Goal: Transaction & Acquisition: Purchase product/service

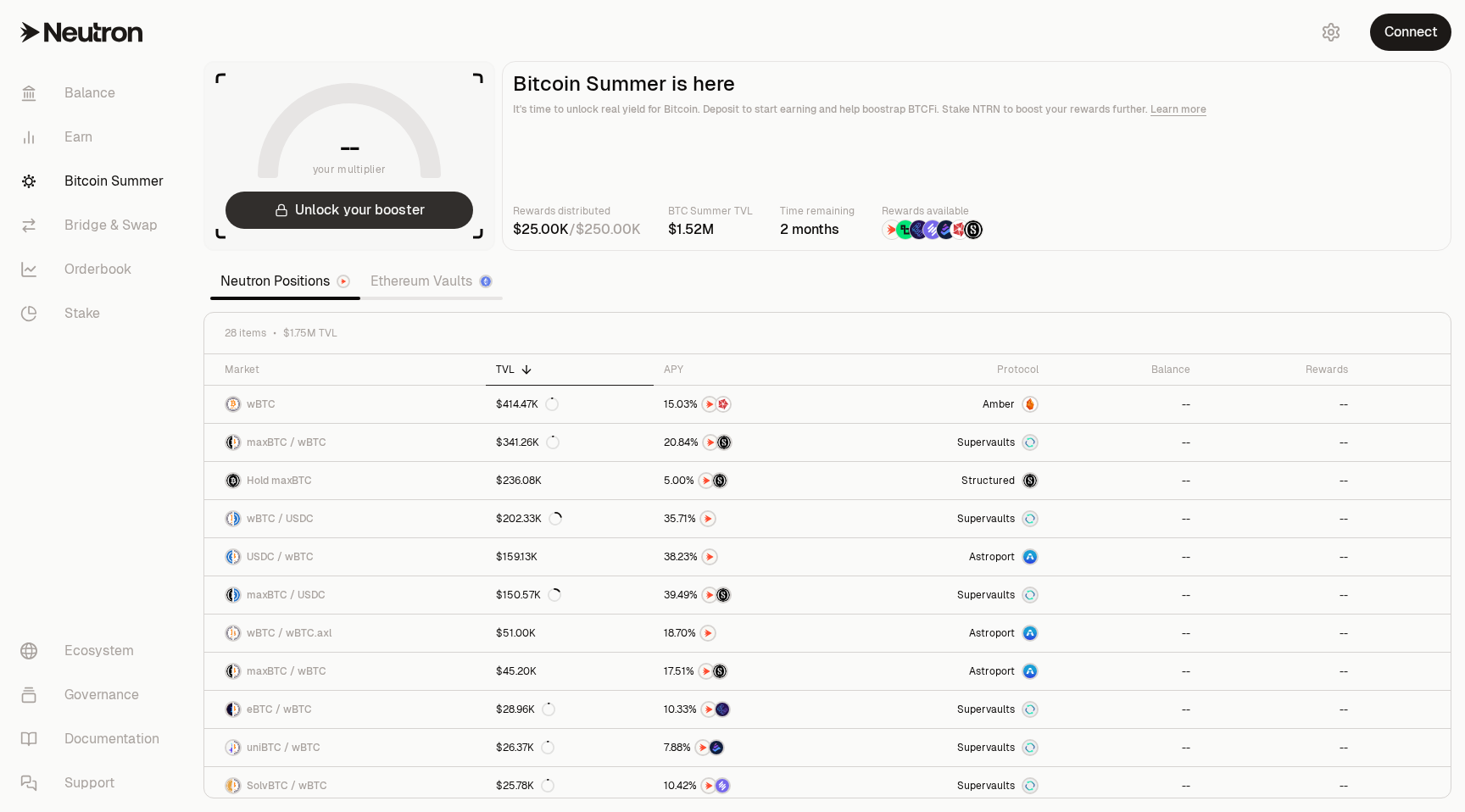
click at [375, 208] on button "Unlock your booster" at bounding box center [349, 210] width 247 height 37
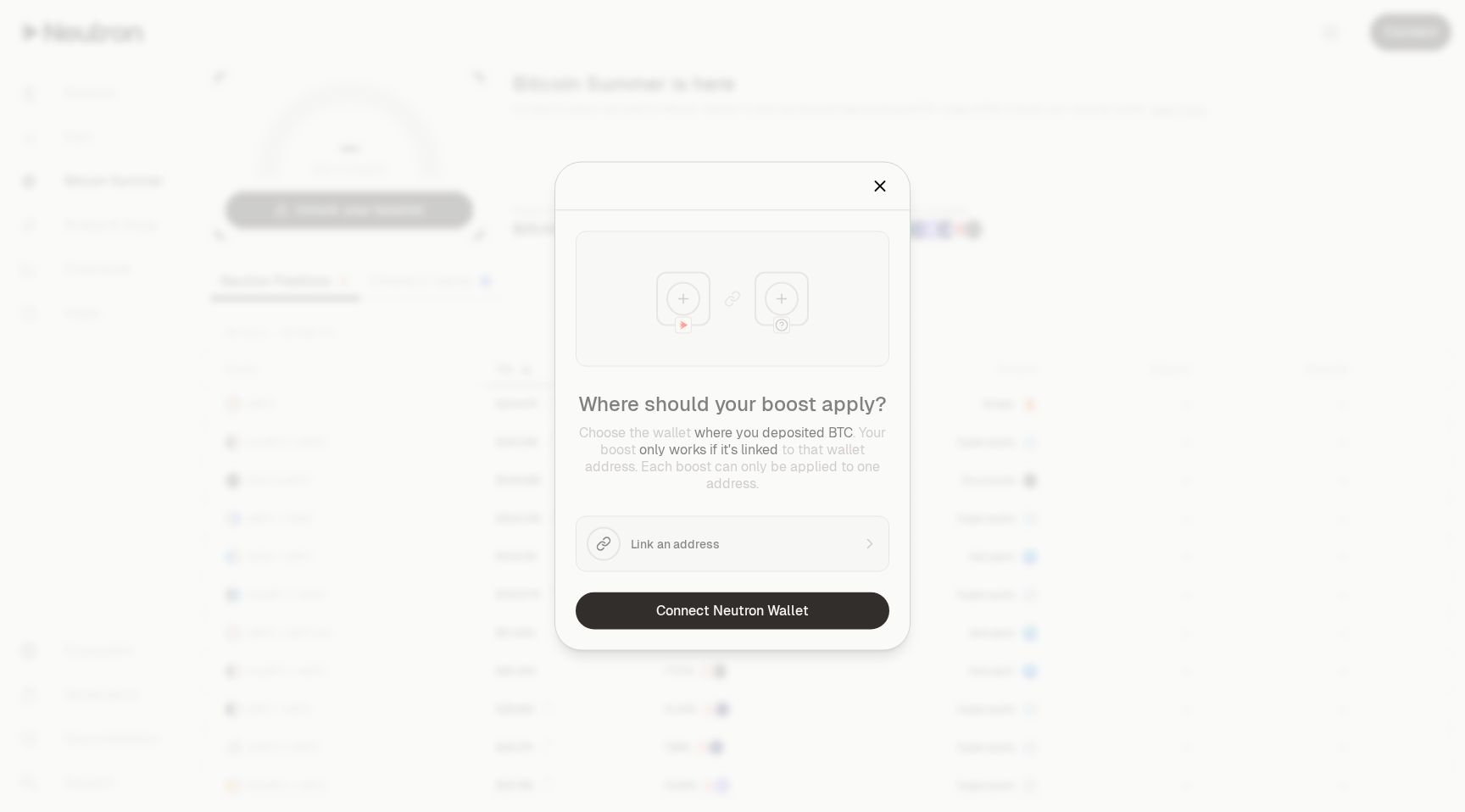
click at [763, 607] on button "Connect Neutron Wallet" at bounding box center [732, 611] width 314 height 37
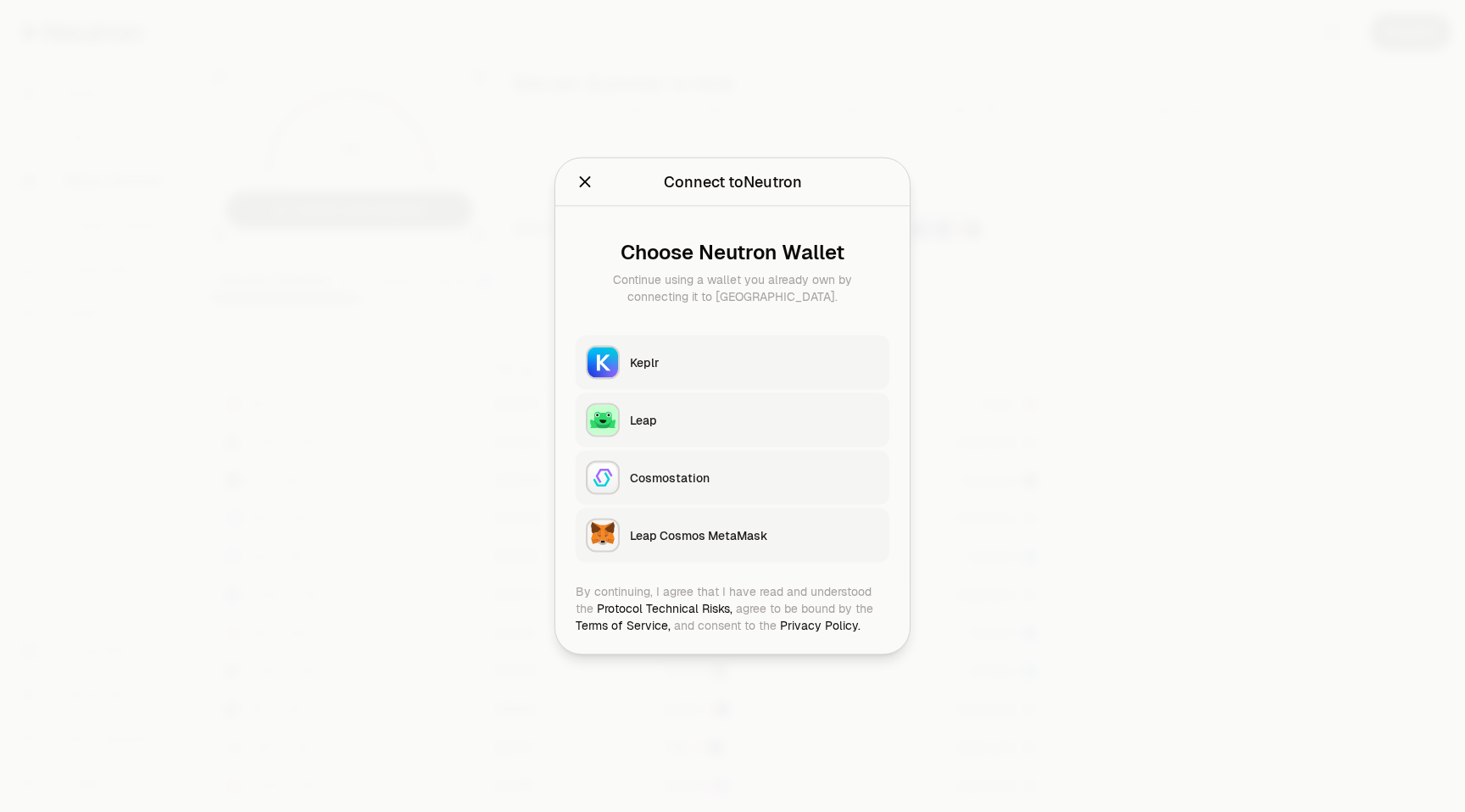
click at [643, 354] on div "Keplr" at bounding box center [754, 363] width 249 height 17
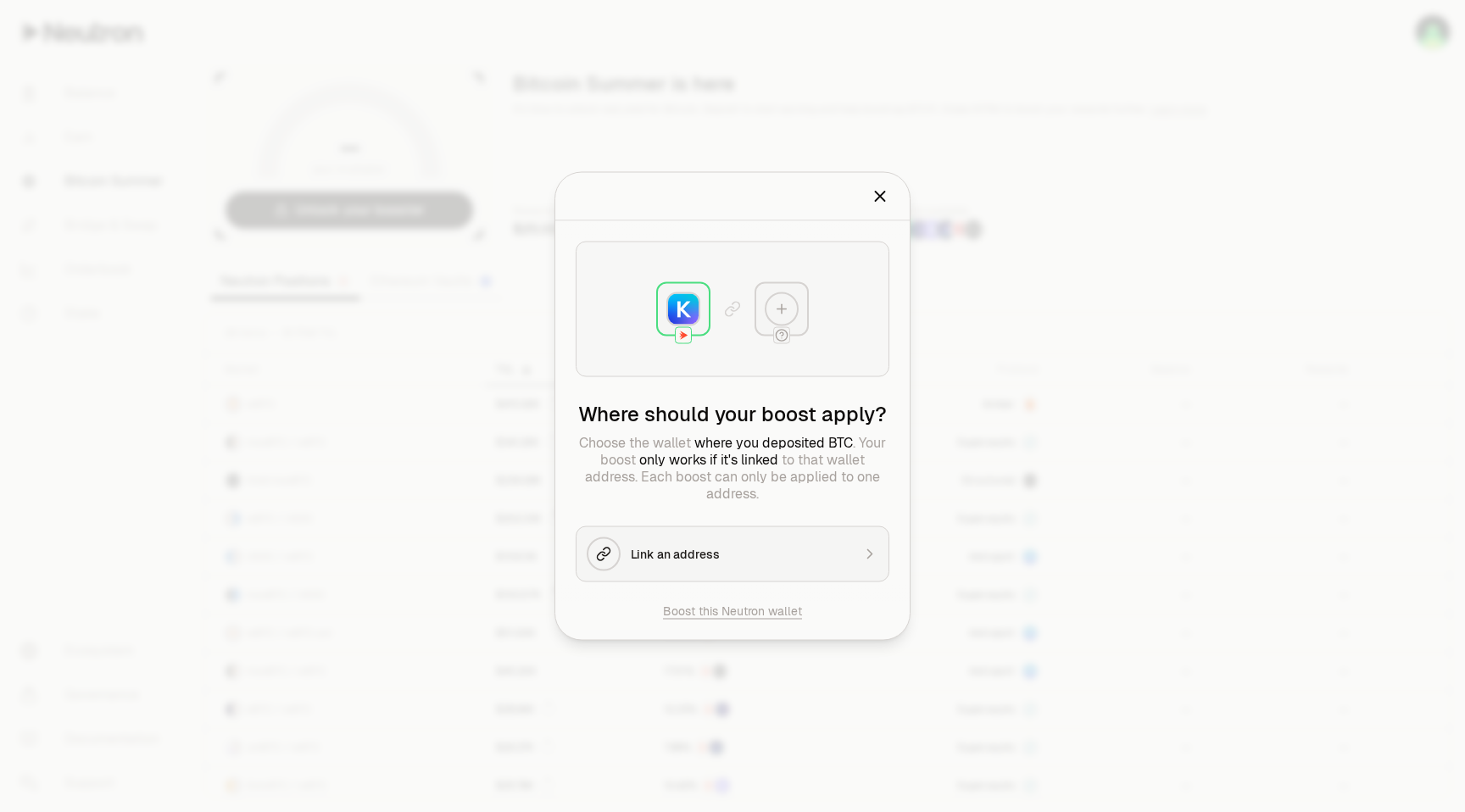
click at [712, 556] on div "Link an address" at bounding box center [741, 554] width 220 height 17
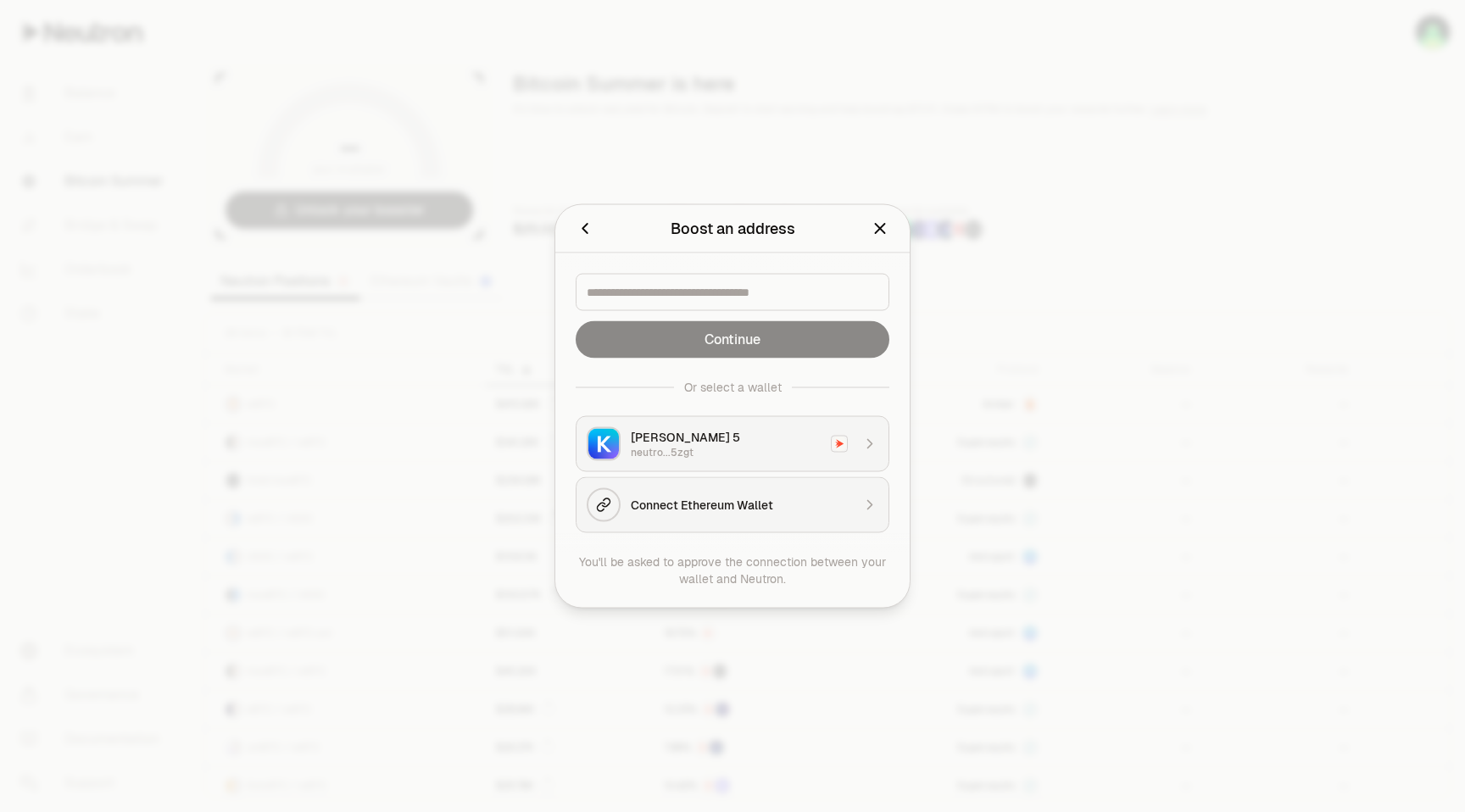
click at [672, 446] on div "neutro...5zgt" at bounding box center [725, 453] width 190 height 14
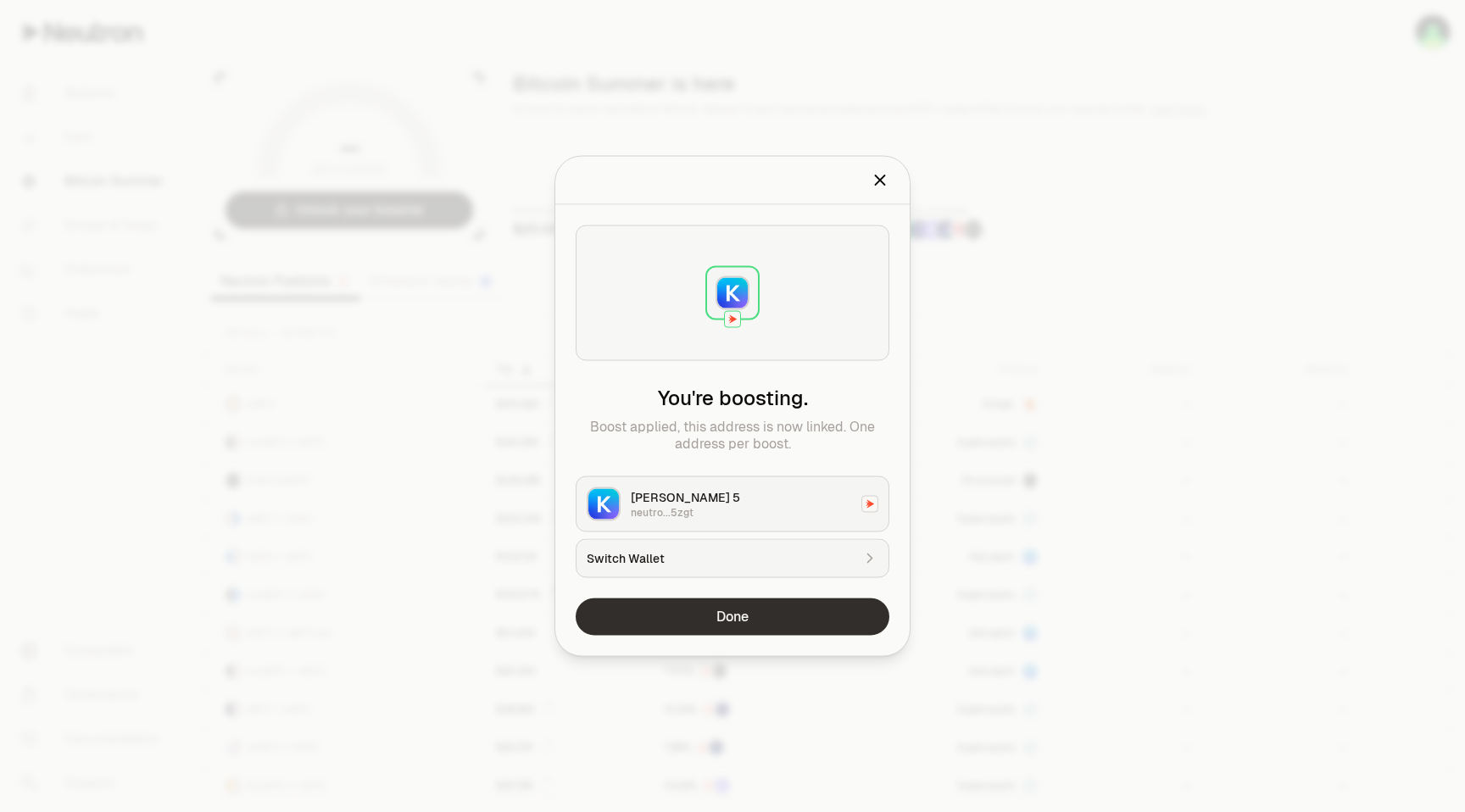
click at [754, 617] on button "Done" at bounding box center [732, 616] width 314 height 37
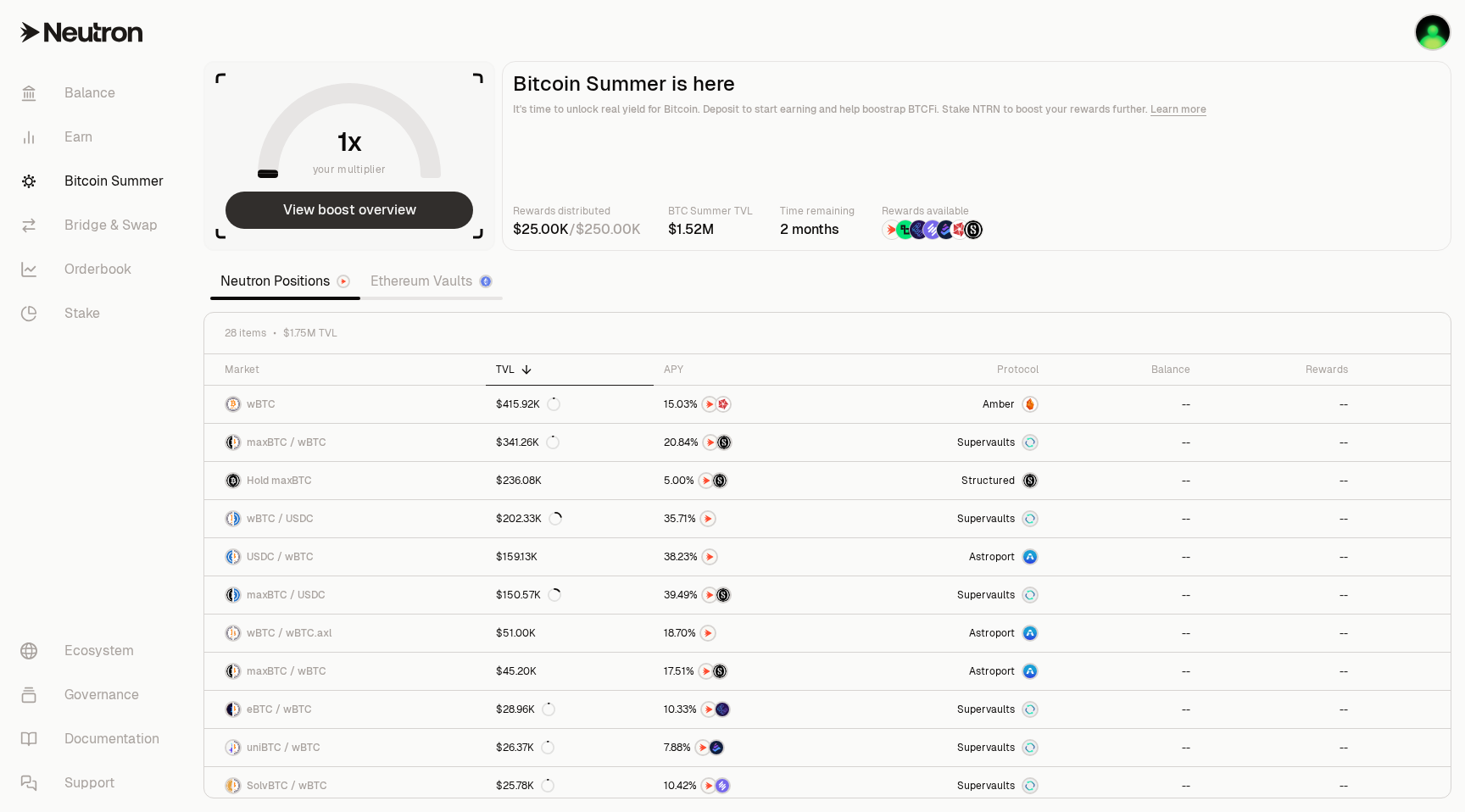
click at [373, 211] on button "View boost overview" at bounding box center [349, 210] width 247 height 37
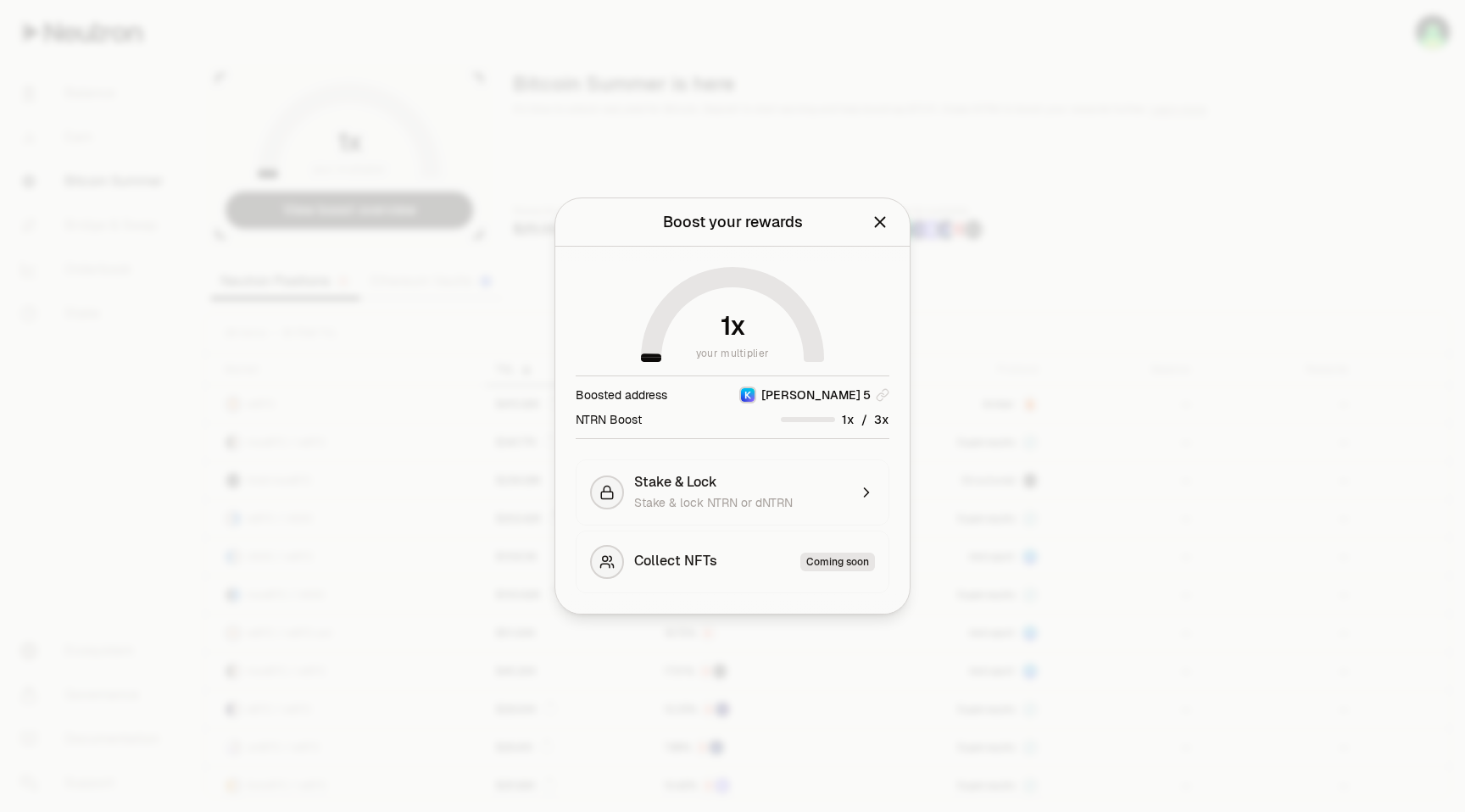
click at [884, 230] on icon "Close" at bounding box center [880, 223] width 19 height 19
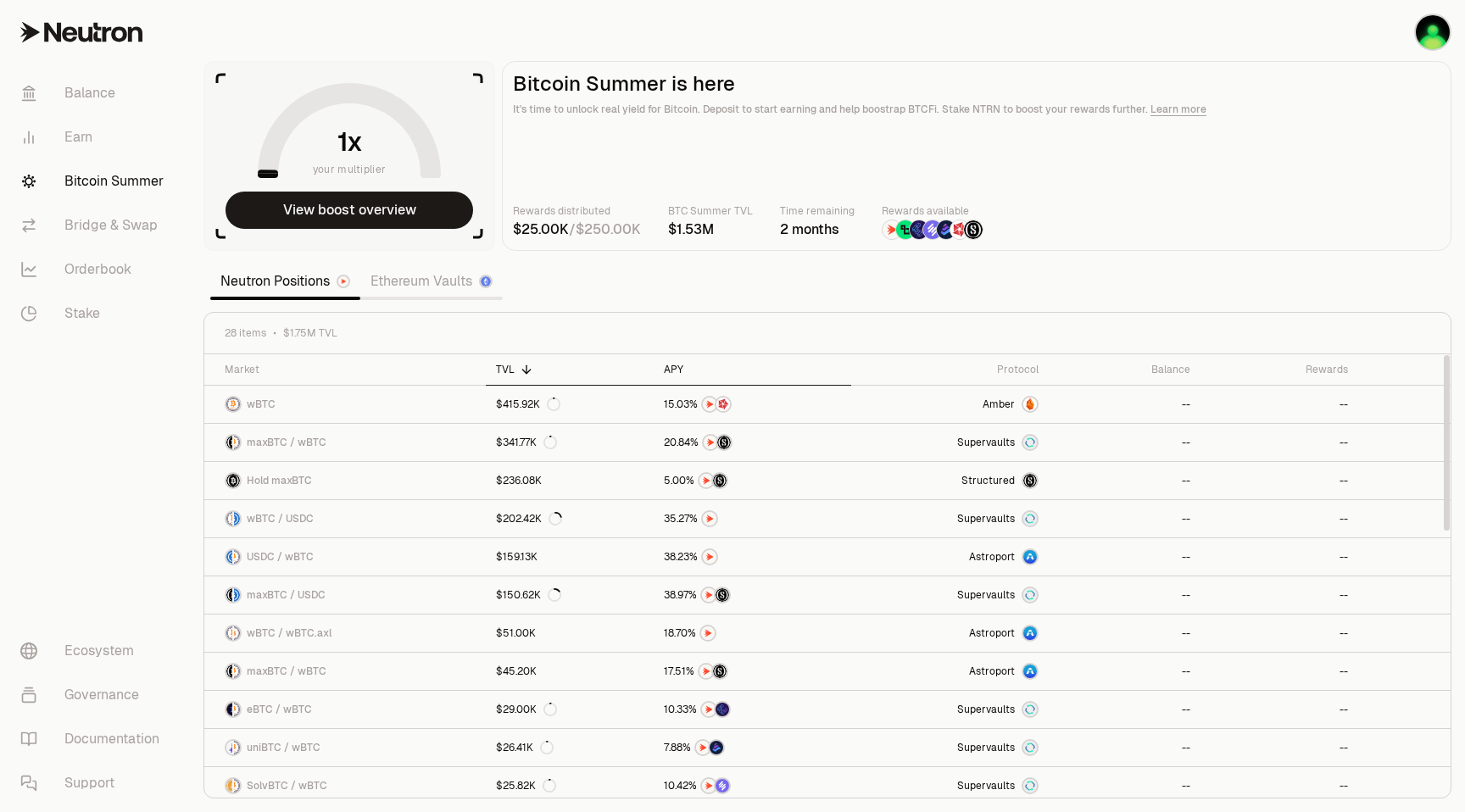
click at [681, 363] on div "APY" at bounding box center [752, 369] width 177 height 14
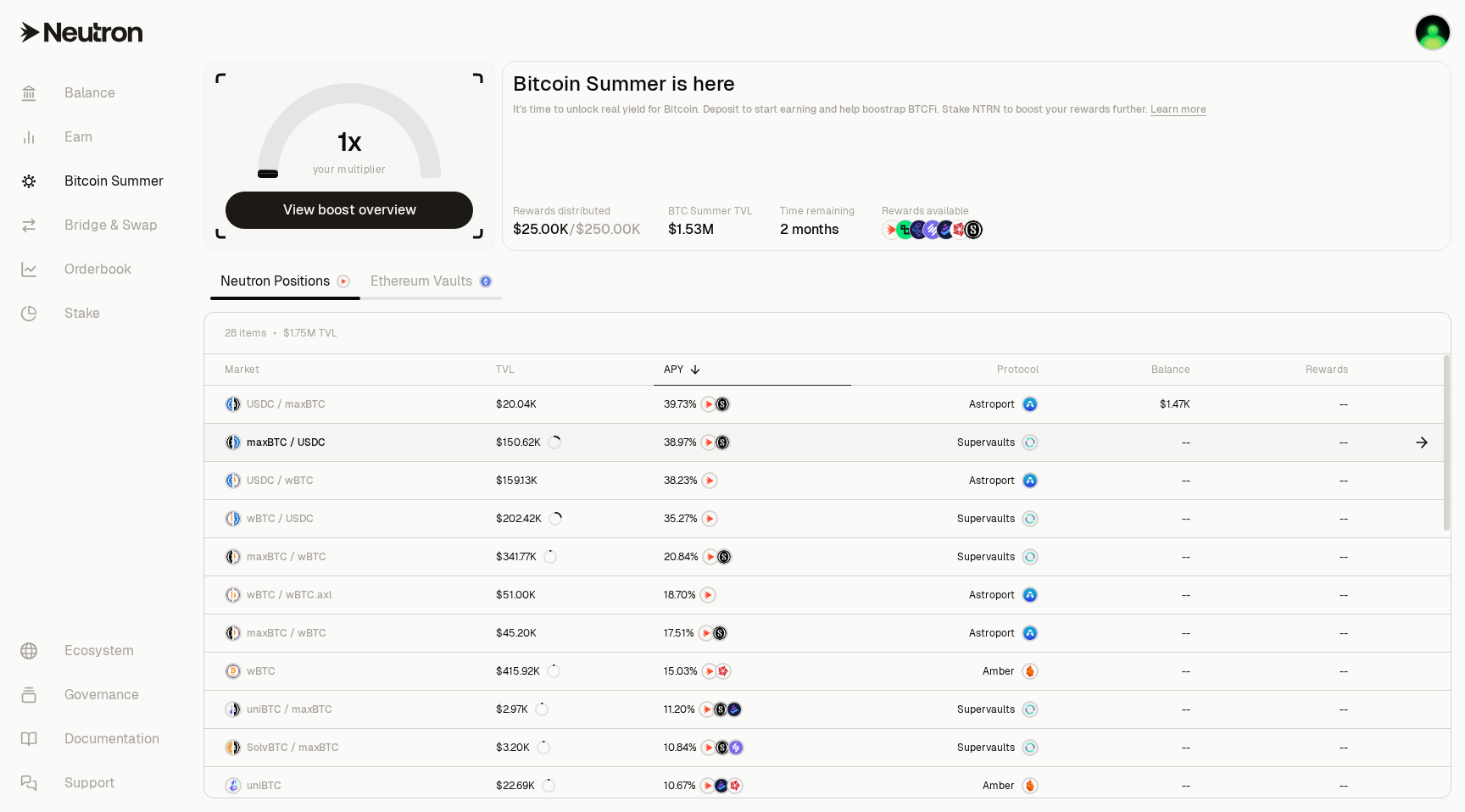
click at [998, 434] on div "Supervaults" at bounding box center [998, 443] width 82 height 17
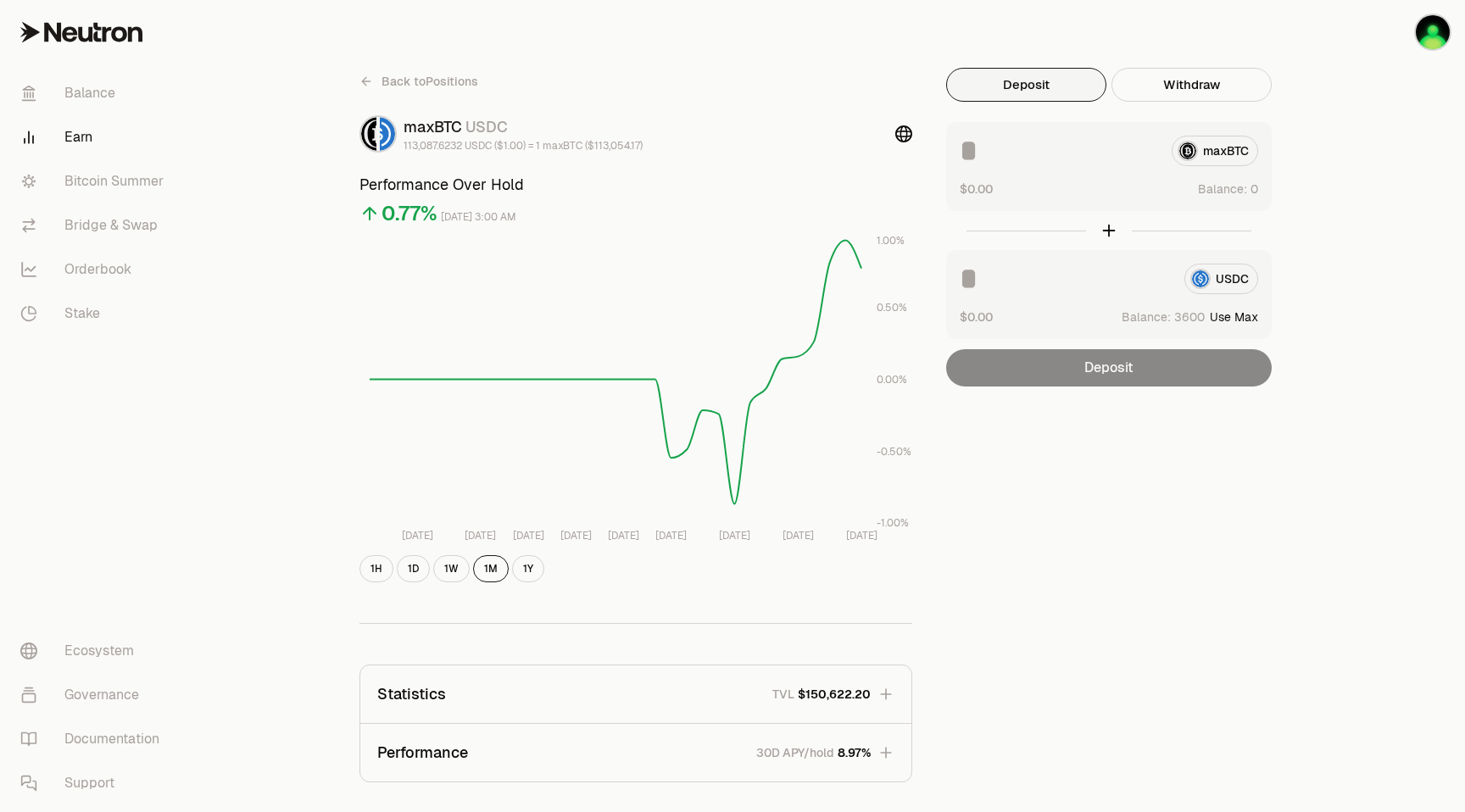
click at [1014, 76] on button "Deposit" at bounding box center [1026, 84] width 160 height 34
click at [1039, 82] on button "Deposit" at bounding box center [1026, 84] width 160 height 34
click at [1253, 315] on button "Use Max" at bounding box center [1234, 317] width 48 height 17
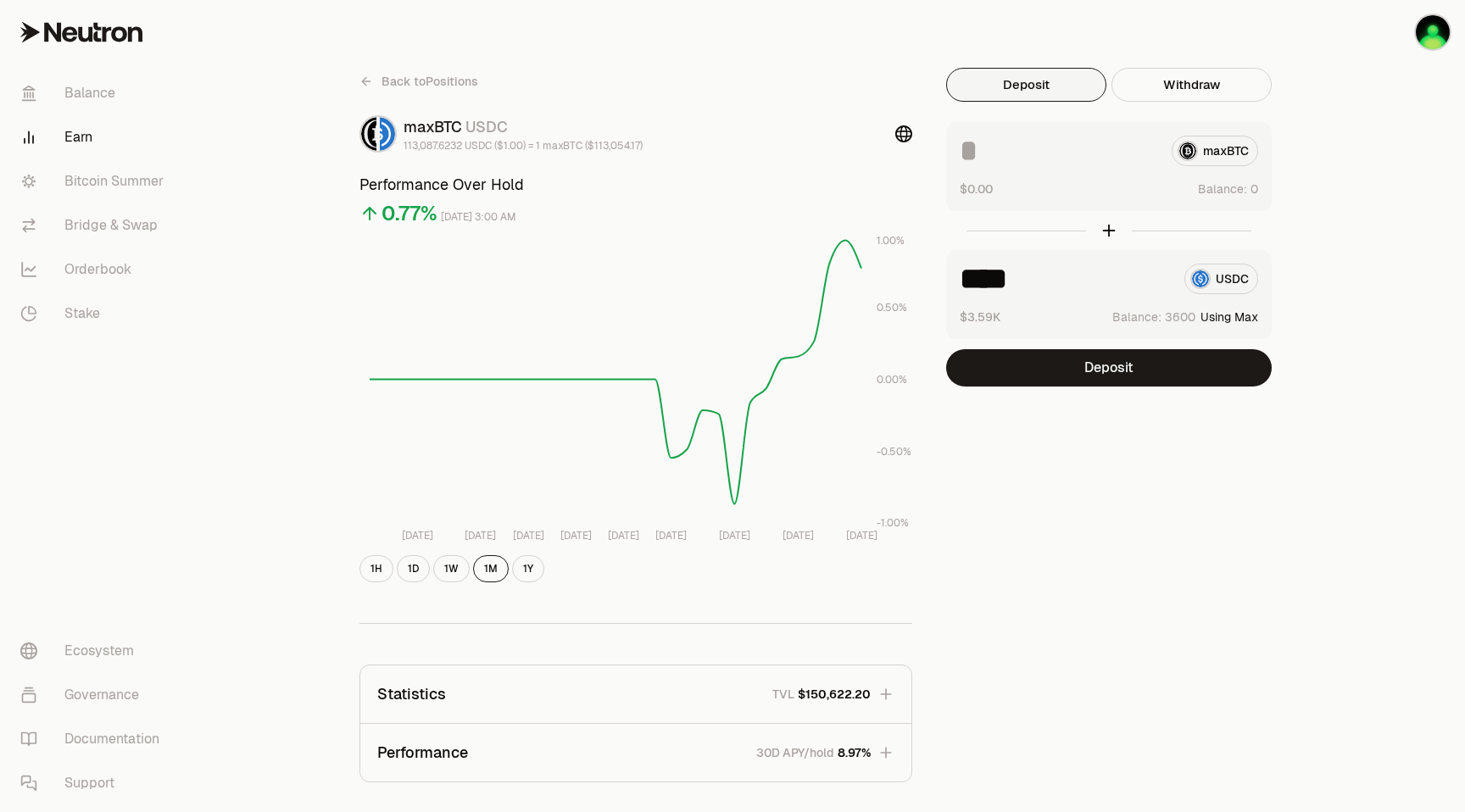
click at [1075, 272] on input "****" at bounding box center [1065, 279] width 211 height 31
type input "****"
click at [1107, 371] on button "Deposit" at bounding box center [1108, 367] width 326 height 37
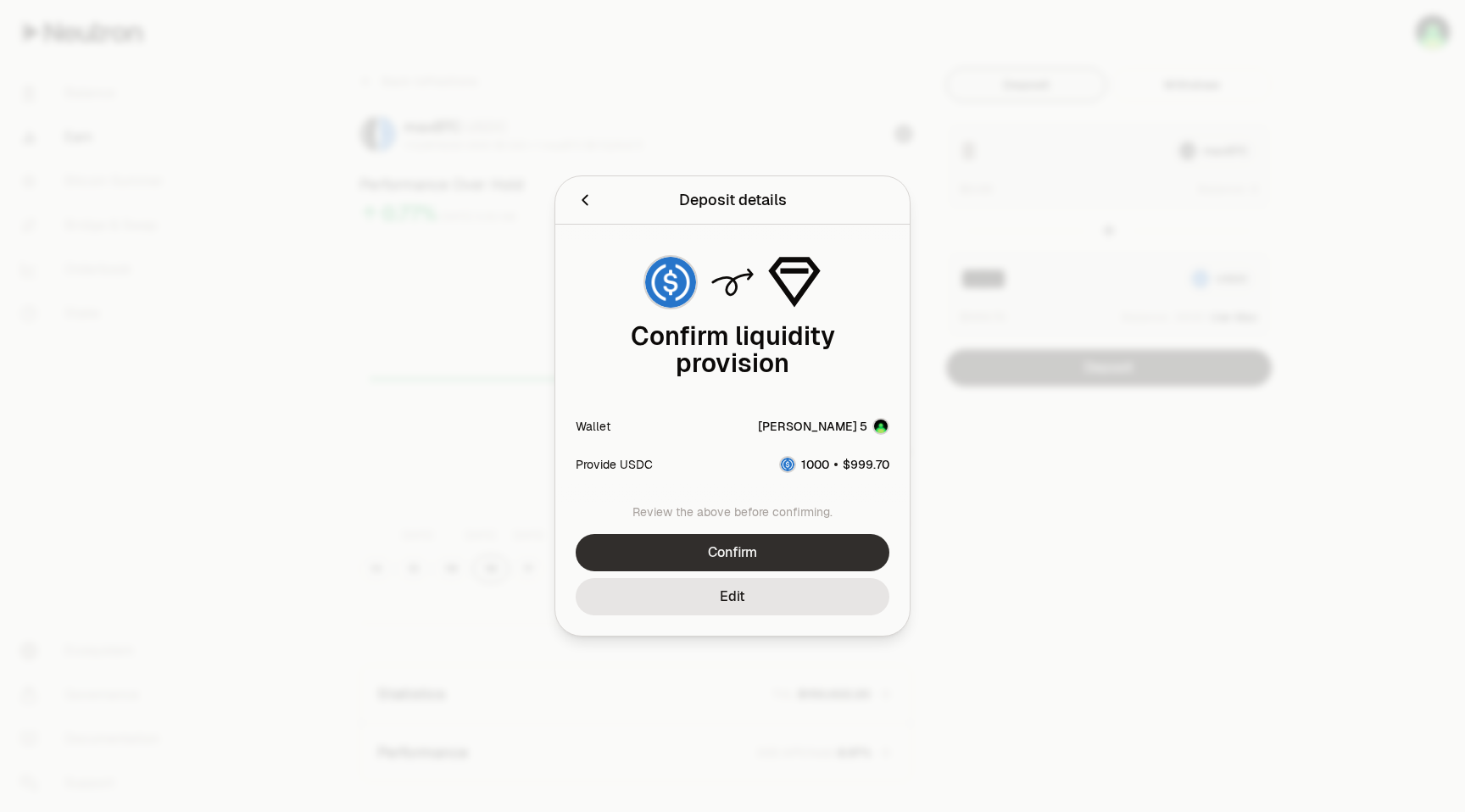
click at [725, 552] on button "Confirm" at bounding box center [732, 552] width 314 height 37
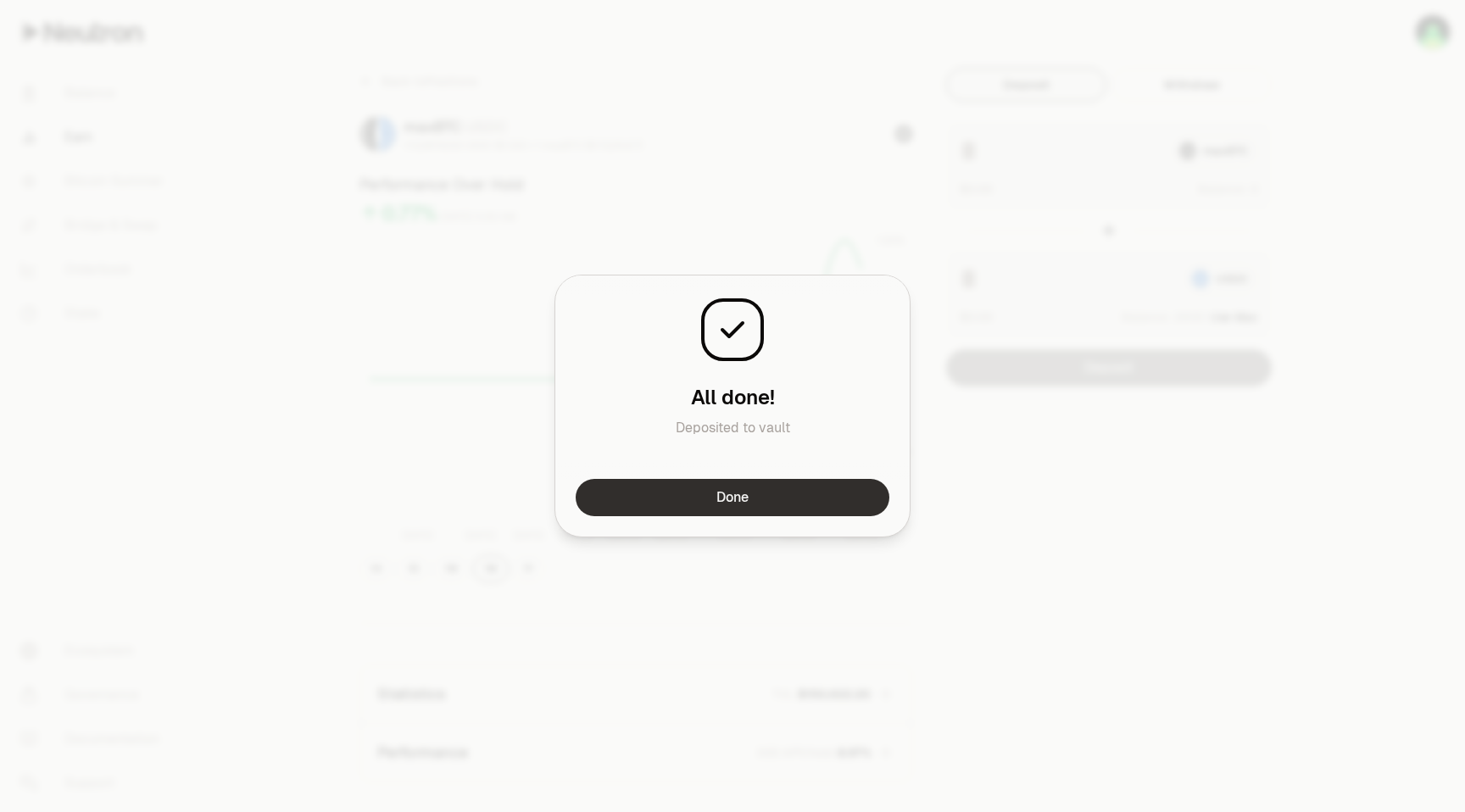
click at [721, 496] on button "Done" at bounding box center [732, 497] width 314 height 37
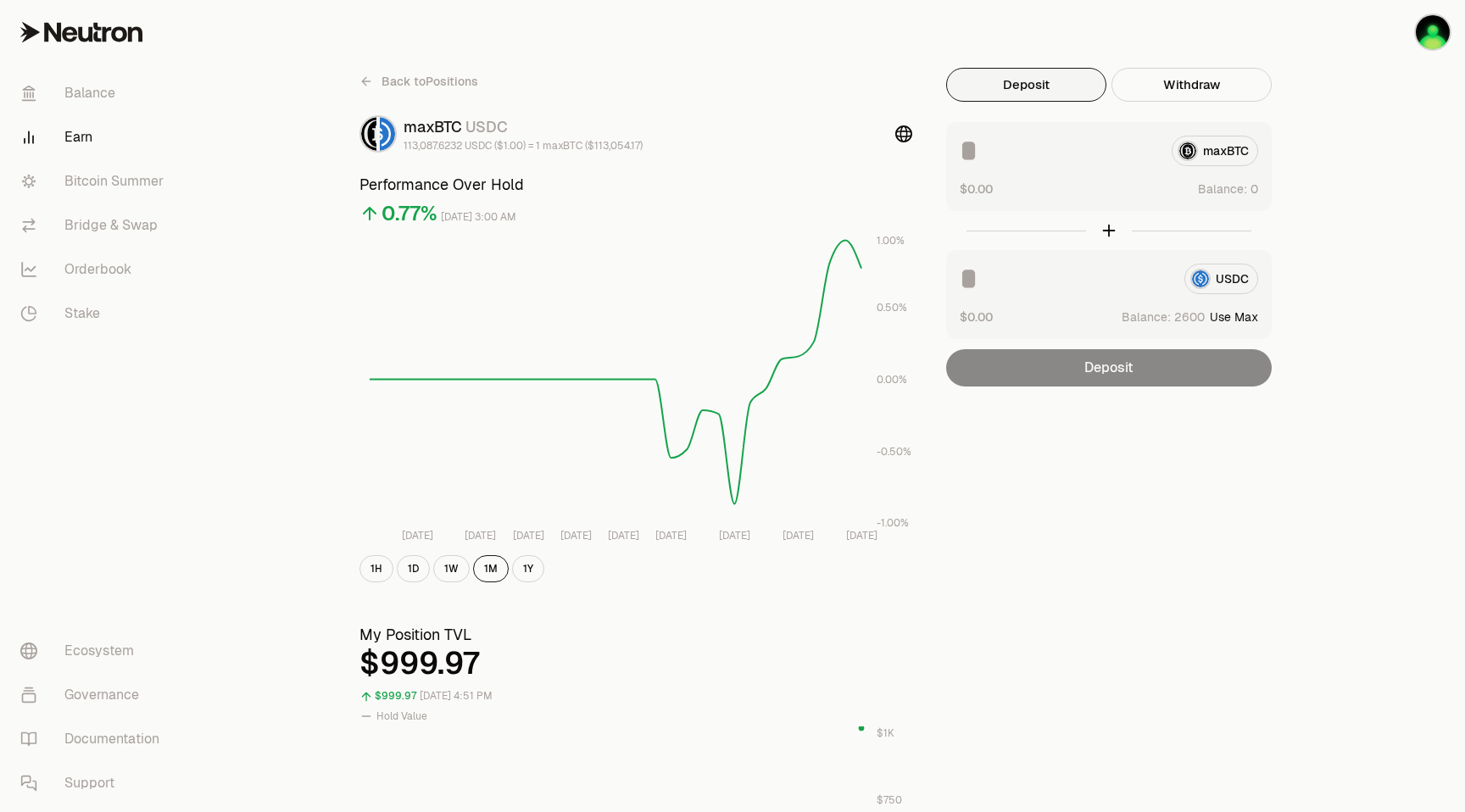
click at [1247, 317] on button "Use Max" at bounding box center [1234, 317] width 48 height 17
type input "****"
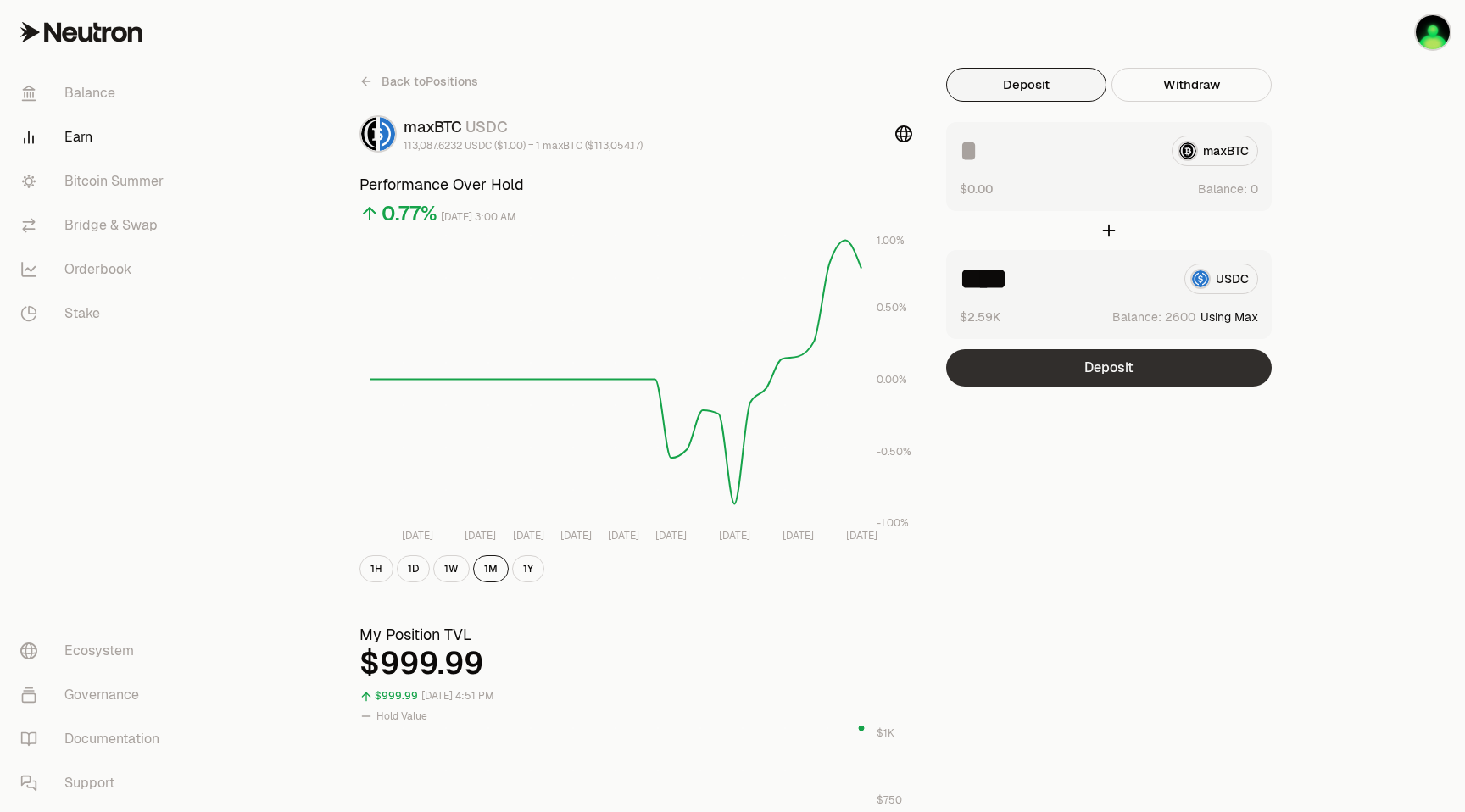
click at [1100, 374] on button "Deposit" at bounding box center [1108, 367] width 326 height 37
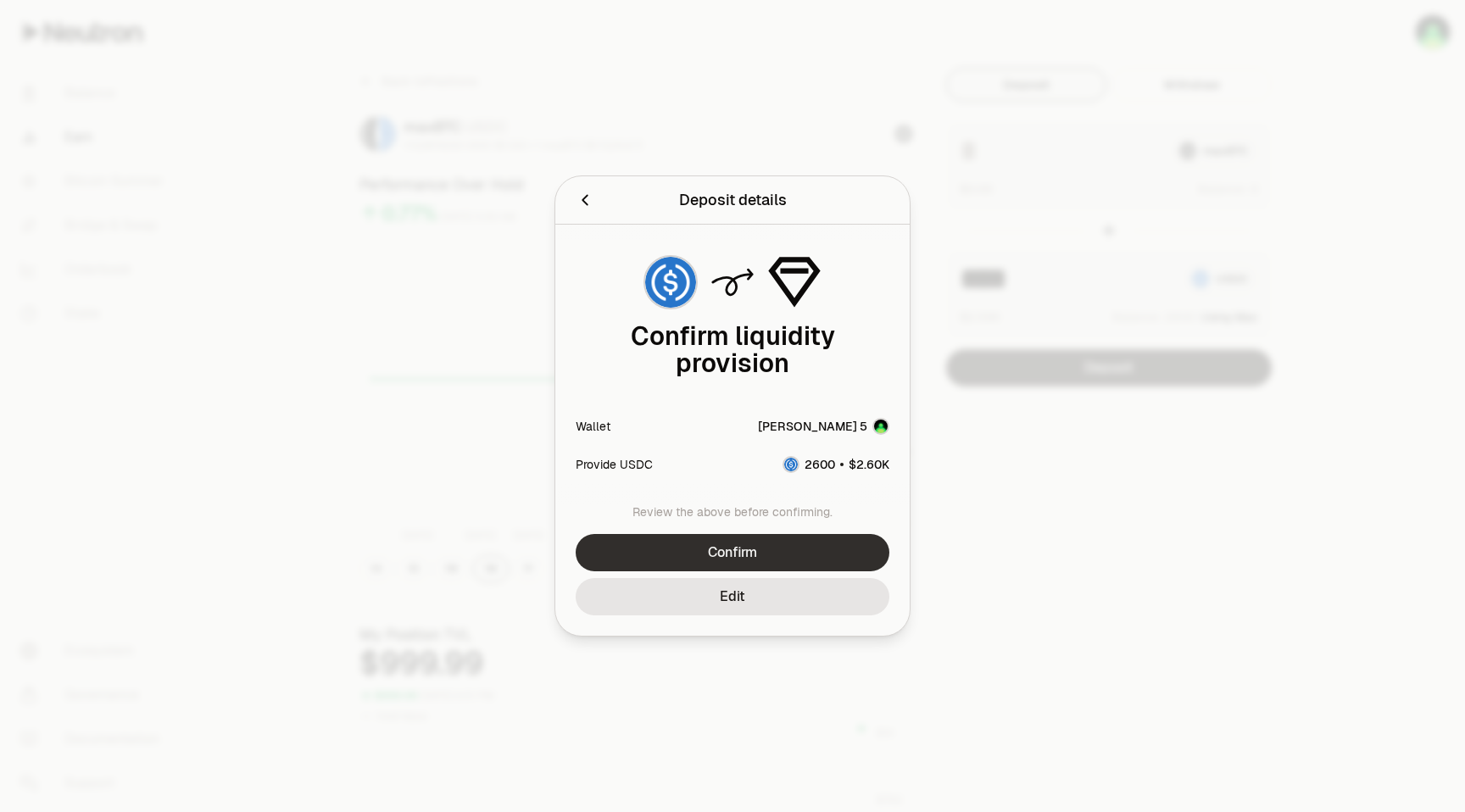
click at [809, 541] on button "Confirm" at bounding box center [732, 552] width 314 height 37
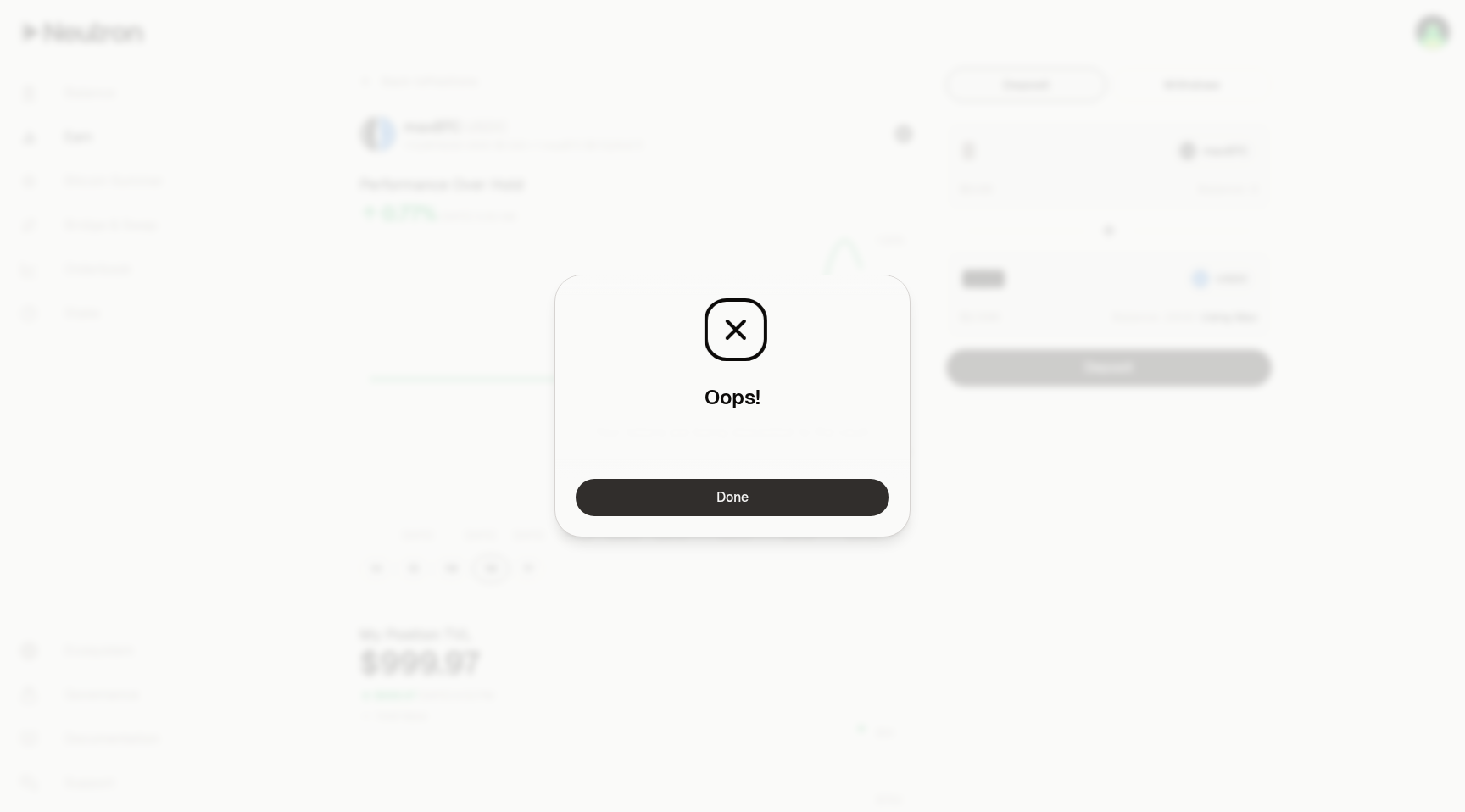
click at [784, 498] on button "Done" at bounding box center [732, 497] width 314 height 37
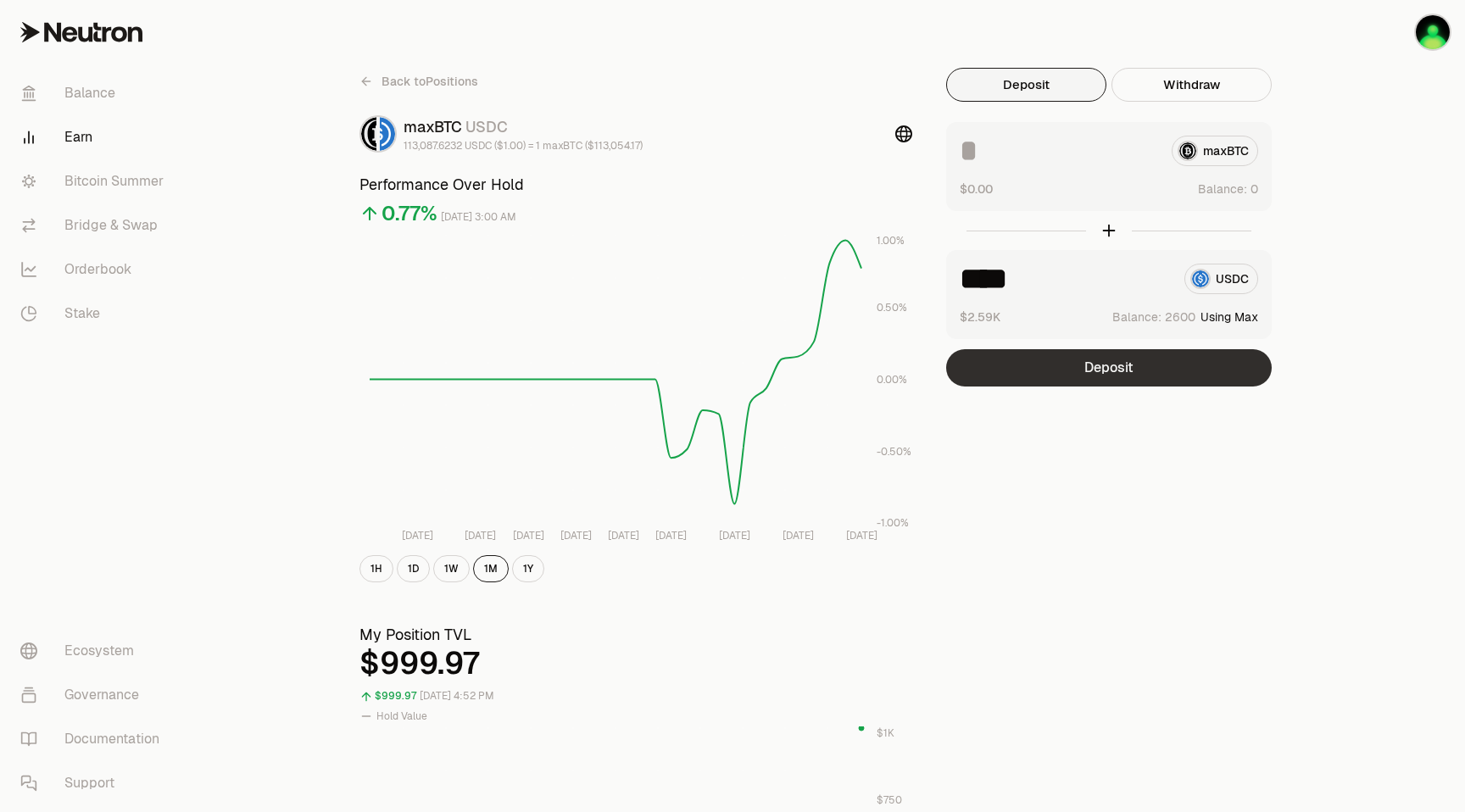
click at [1110, 367] on button "Deposit" at bounding box center [1108, 367] width 326 height 37
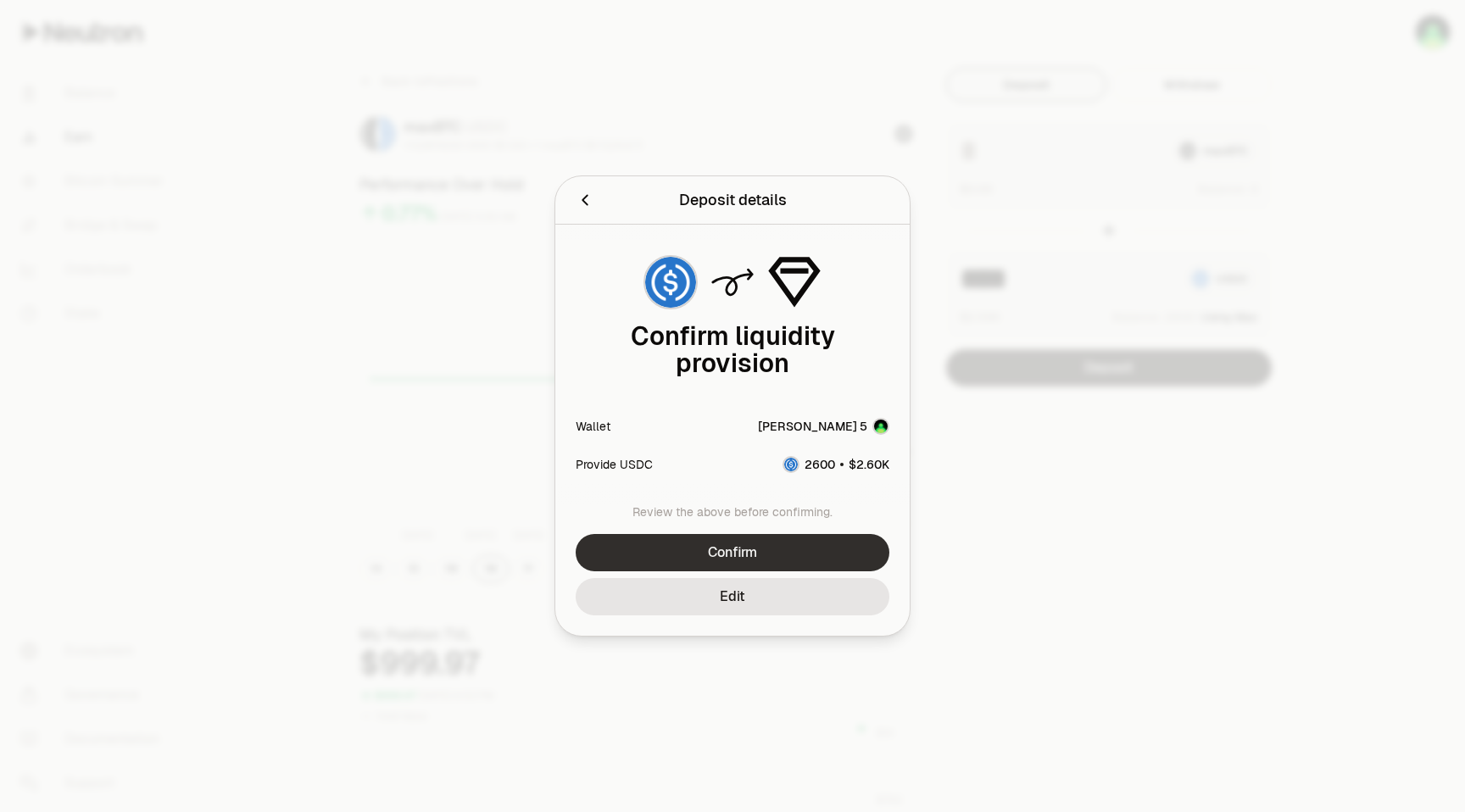
click at [742, 556] on button "Confirm" at bounding box center [732, 552] width 314 height 37
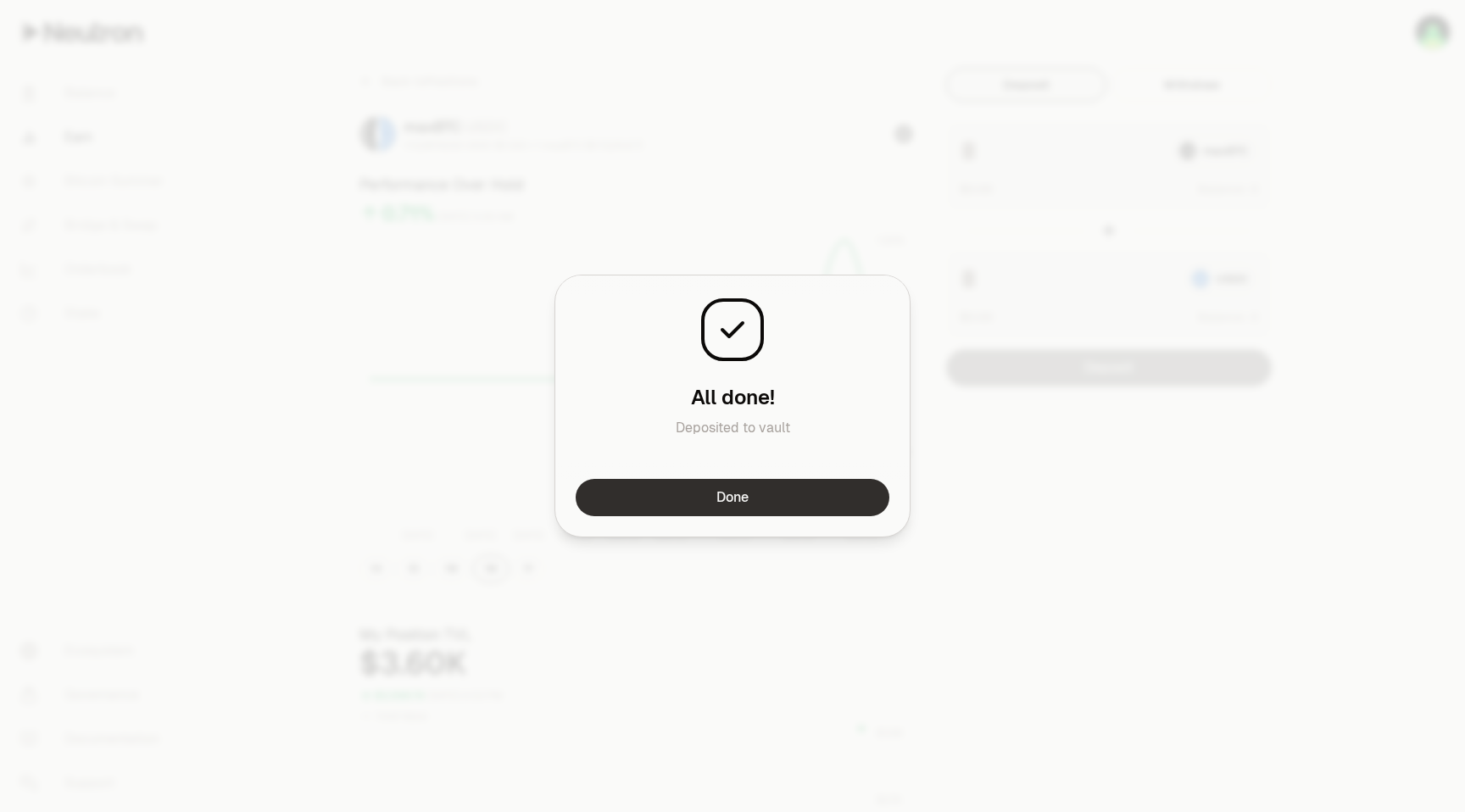
click at [711, 505] on button "Done" at bounding box center [732, 497] width 314 height 37
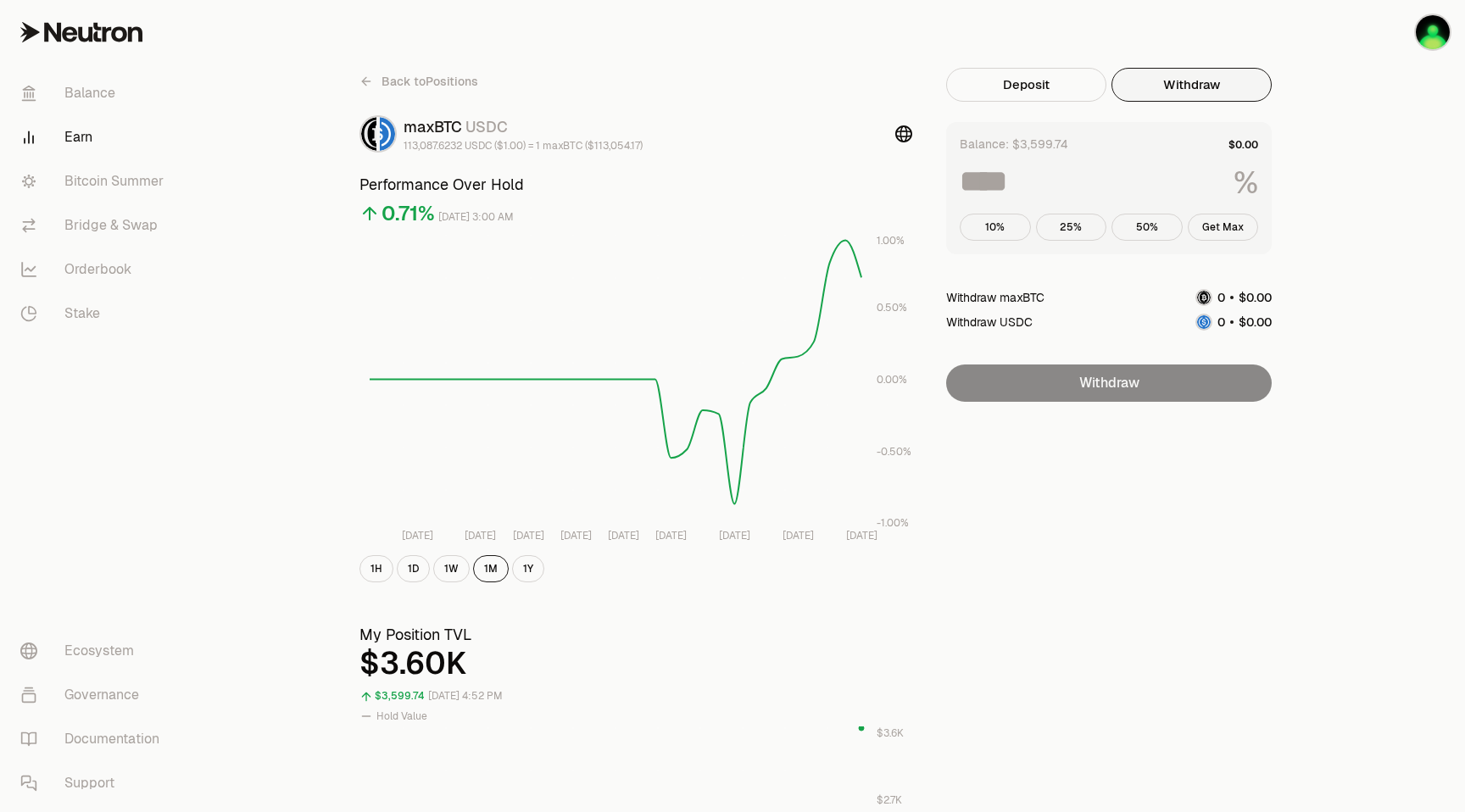
click at [1199, 84] on button "Withdraw" at bounding box center [1191, 84] width 160 height 34
click at [1074, 228] on button "25%" at bounding box center [1071, 228] width 71 height 27
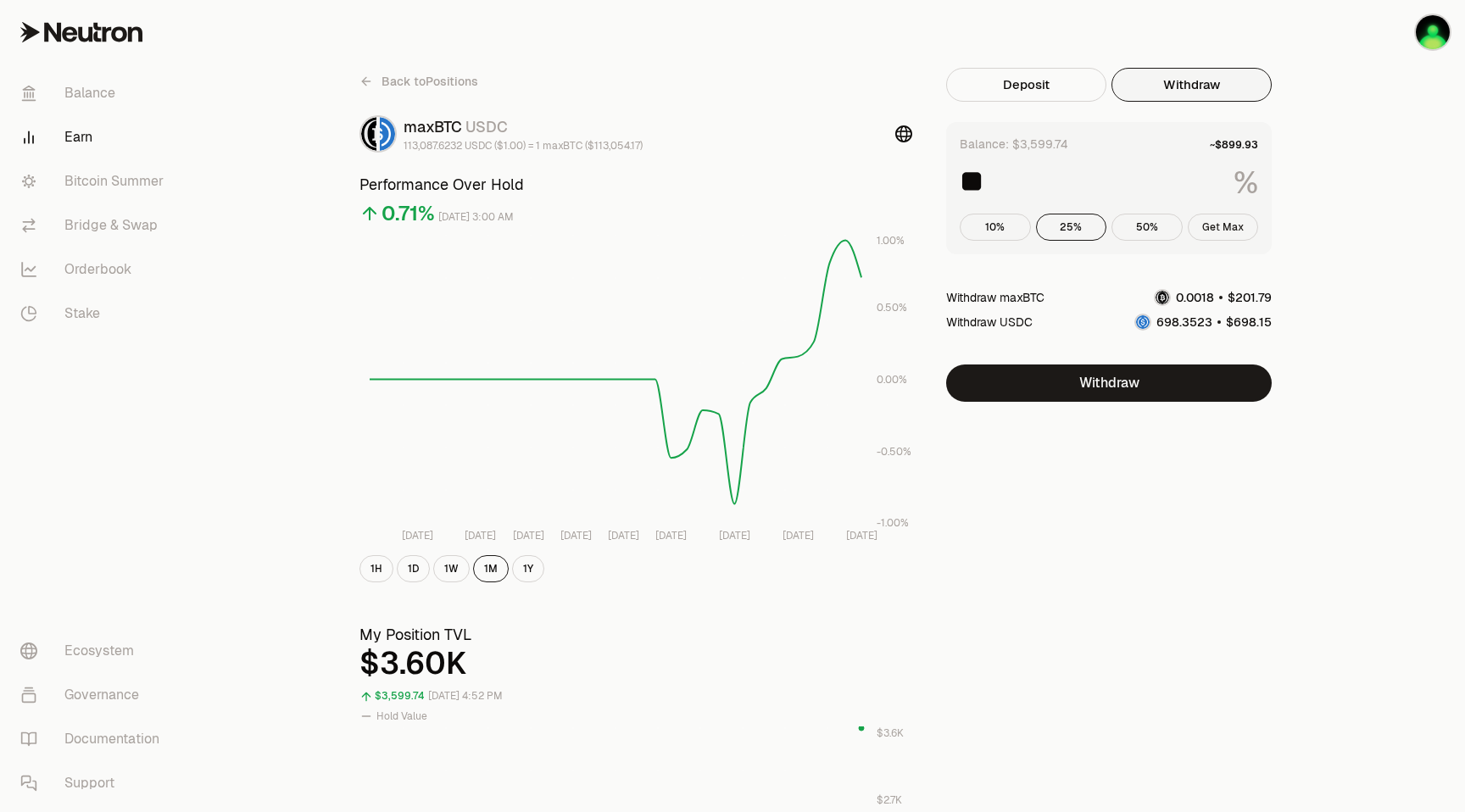
click at [1229, 226] on button "Get Max" at bounding box center [1223, 228] width 71 height 27
click at [1145, 228] on button "50%" at bounding box center [1146, 228] width 71 height 27
click at [1227, 225] on button "Get Max" at bounding box center [1223, 228] width 71 height 27
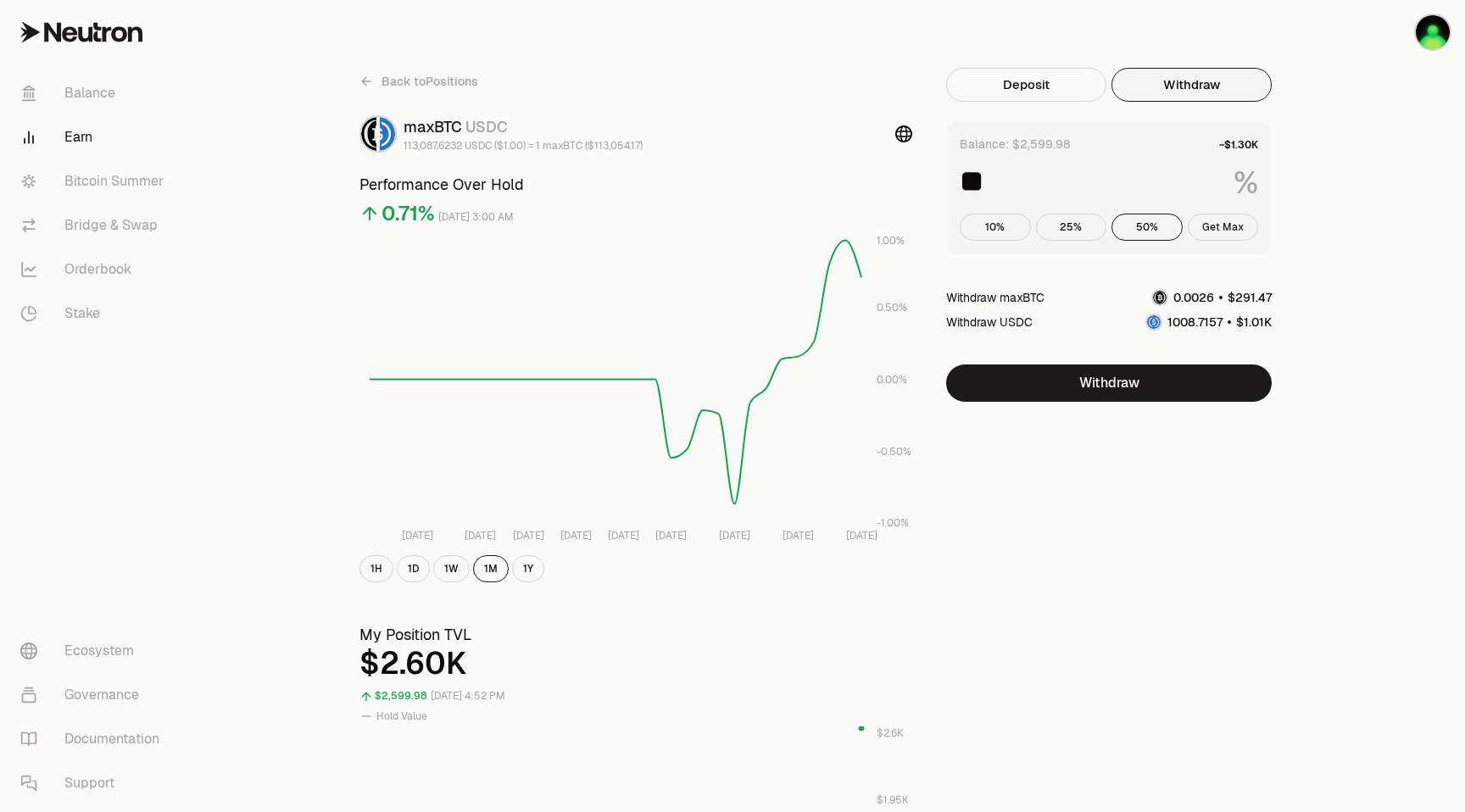
type input "***"
click at [1035, 76] on button "Deposit" at bounding box center [1026, 84] width 160 height 34
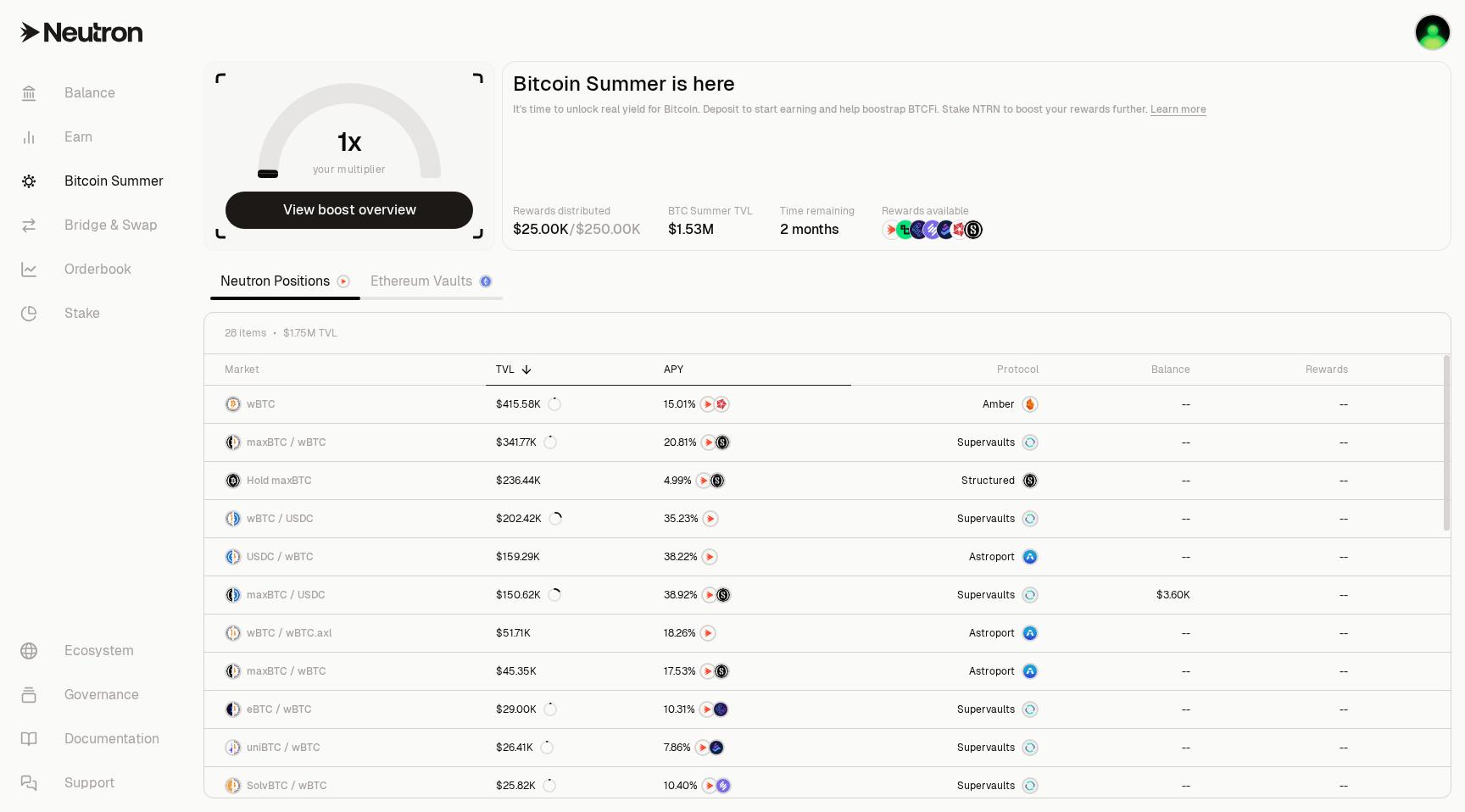
click at [685, 366] on div "APY" at bounding box center [752, 369] width 177 height 14
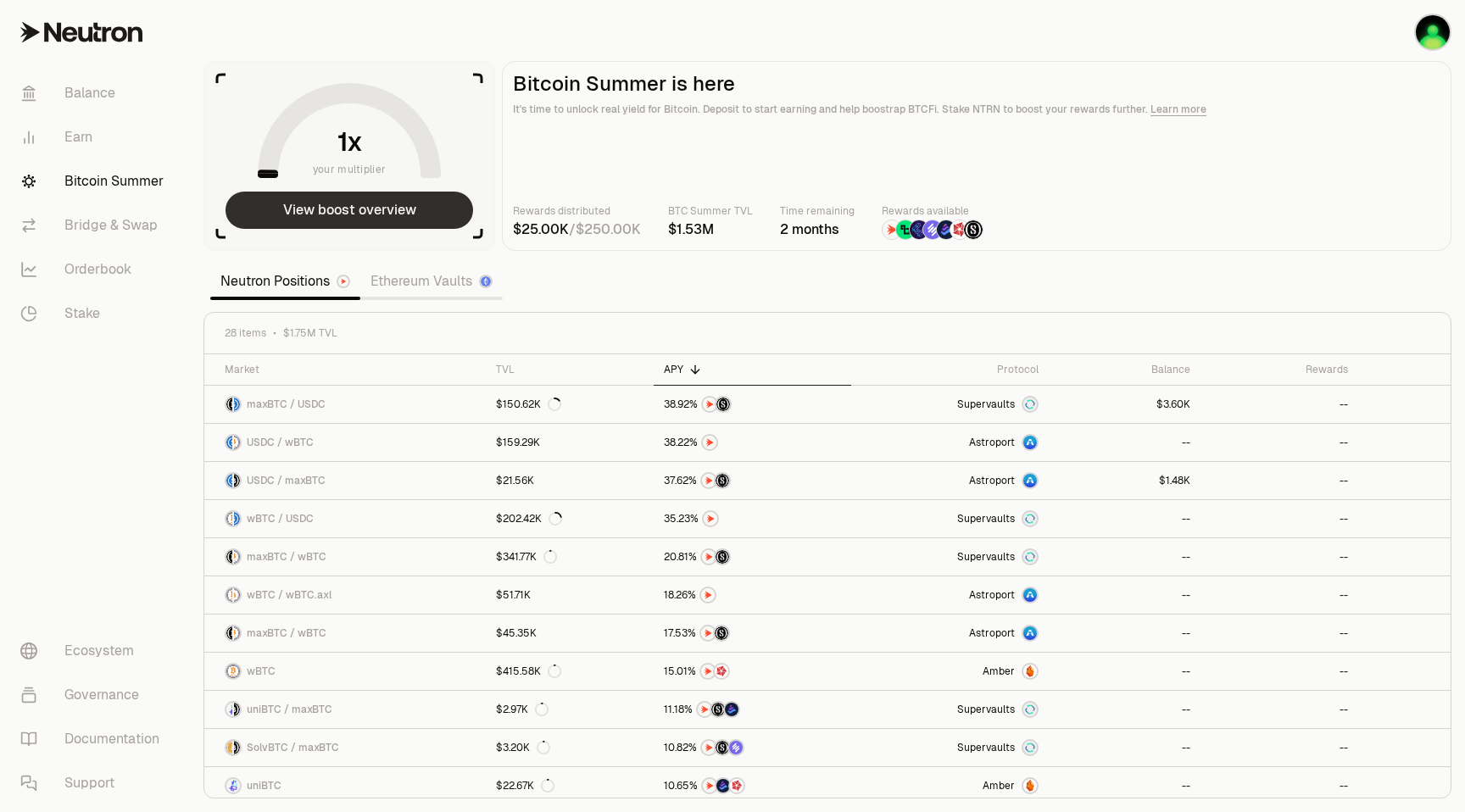
click at [359, 217] on button "View boost overview" at bounding box center [349, 210] width 247 height 37
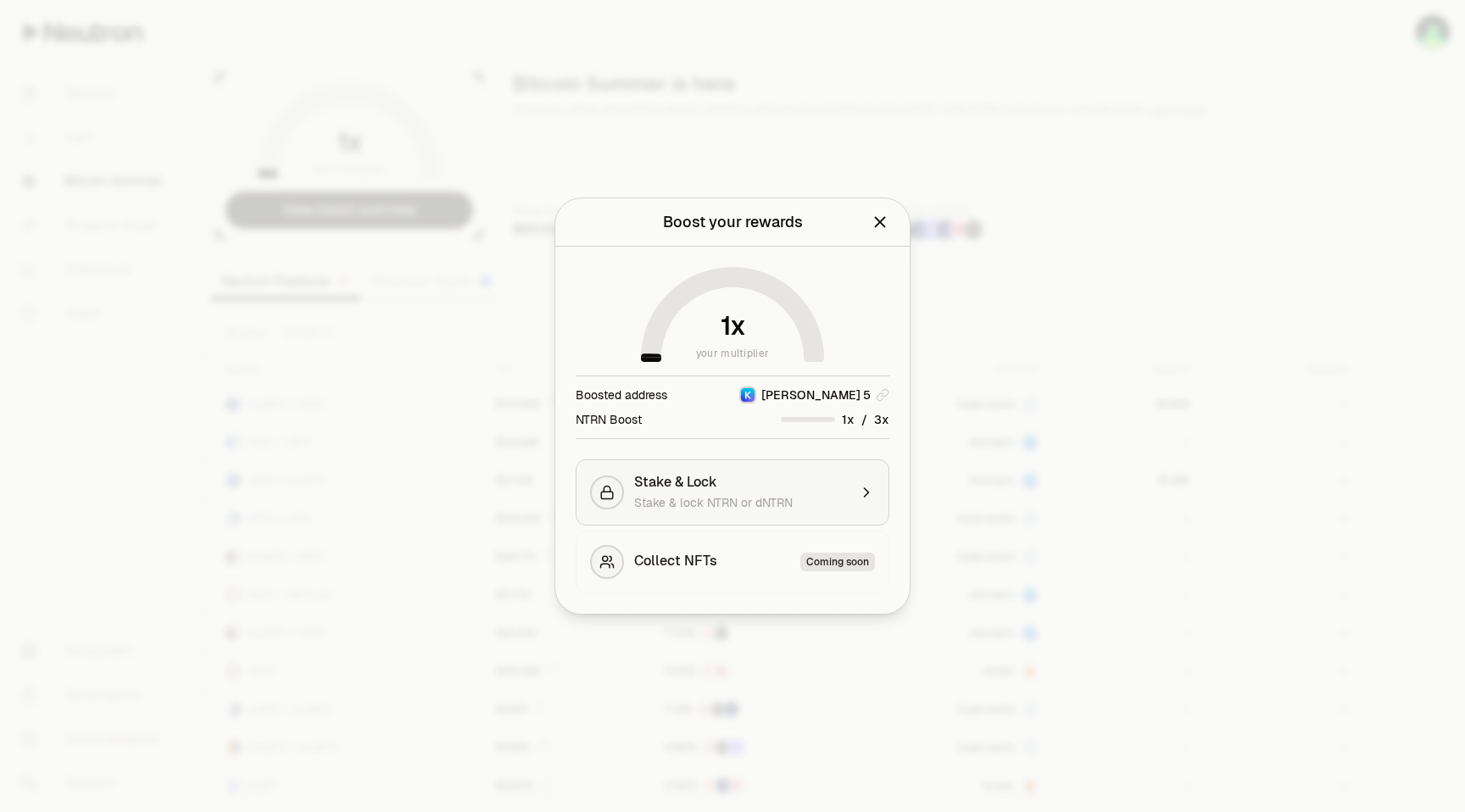
click at [729, 491] on div "Stake & Lock Stake & lock NTRN or dNTRN" at bounding box center [741, 491] width 214 height 37
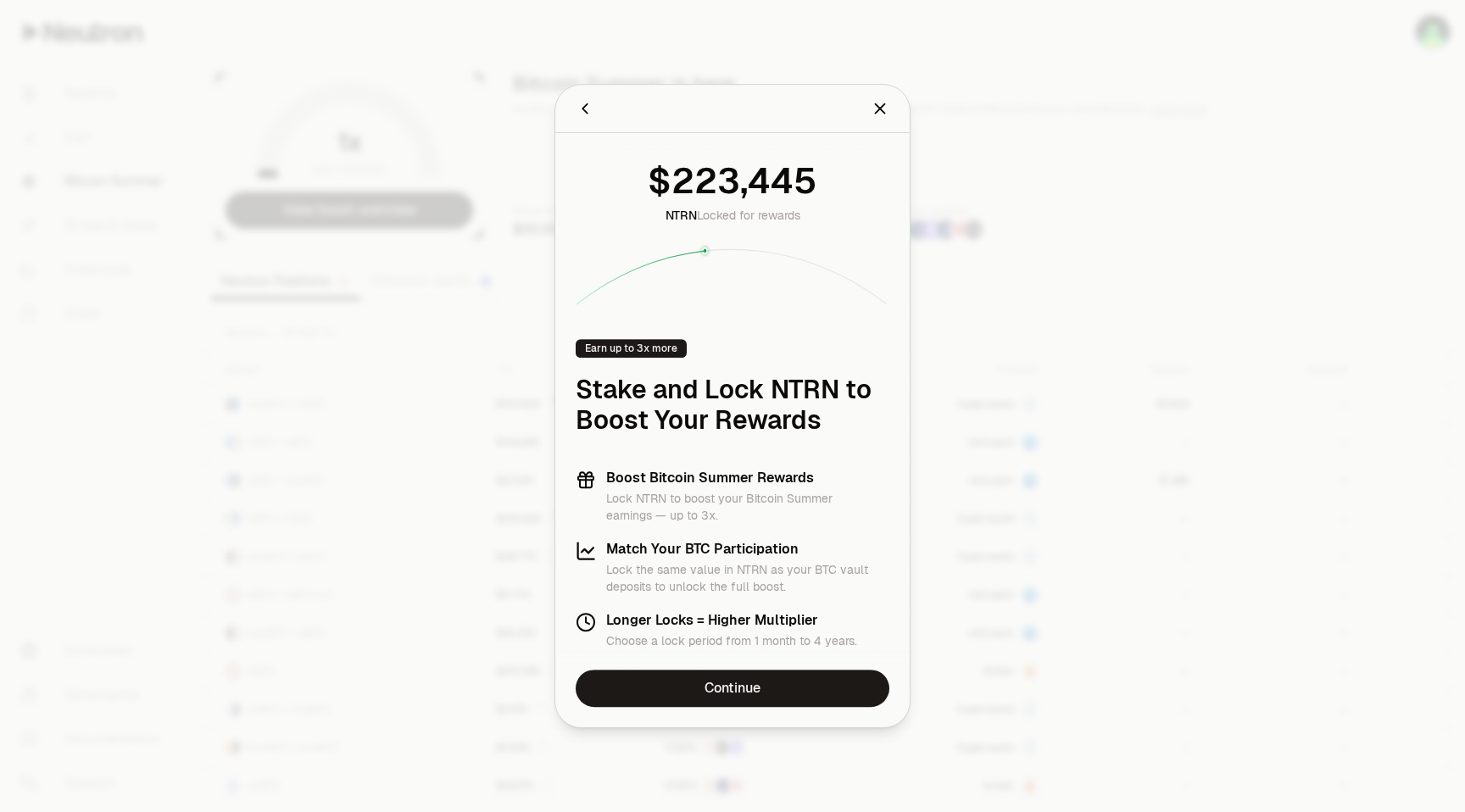
click at [877, 104] on icon "Close" at bounding box center [880, 108] width 19 height 19
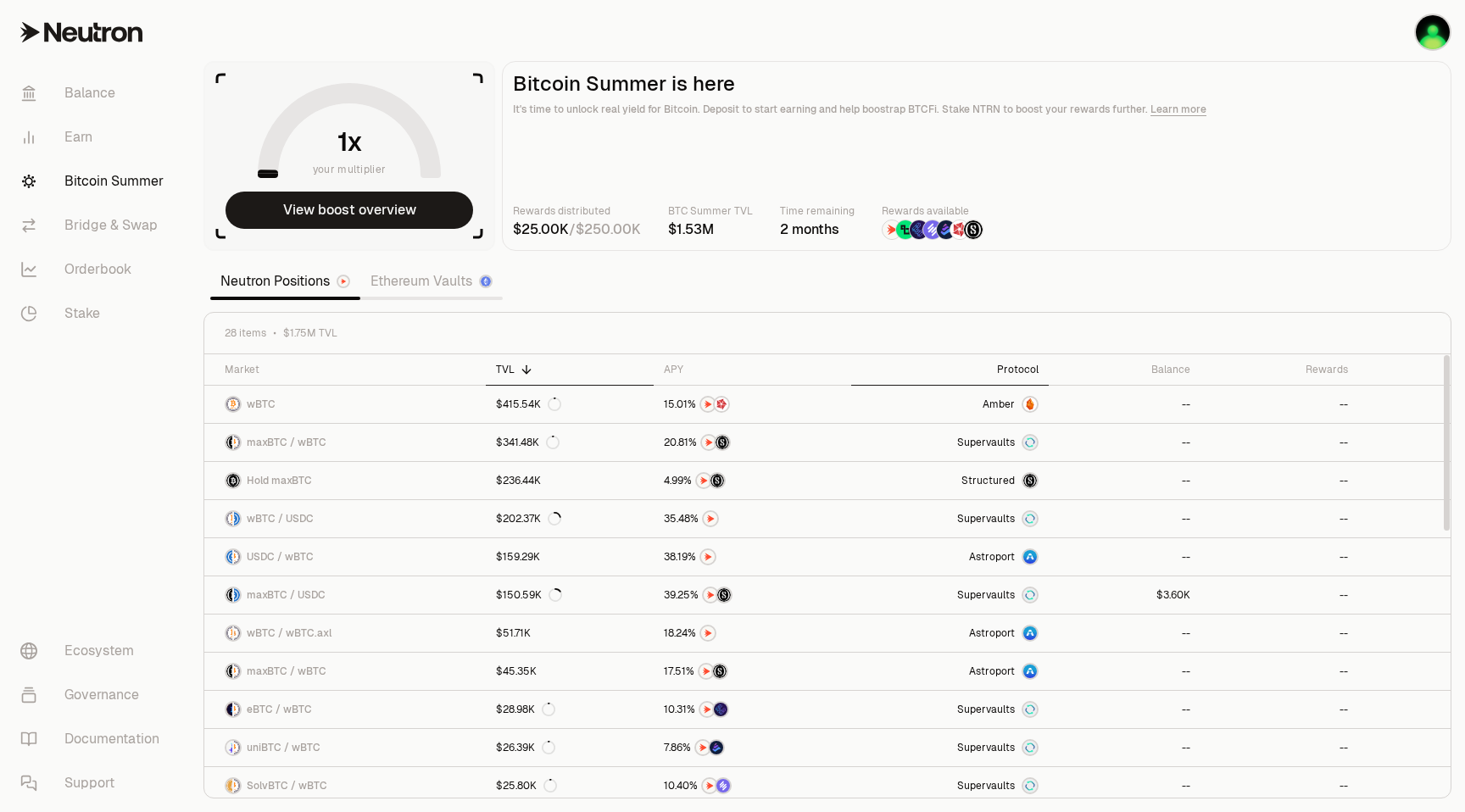
click at [1019, 369] on div "Protocol" at bounding box center [949, 369] width 177 height 14
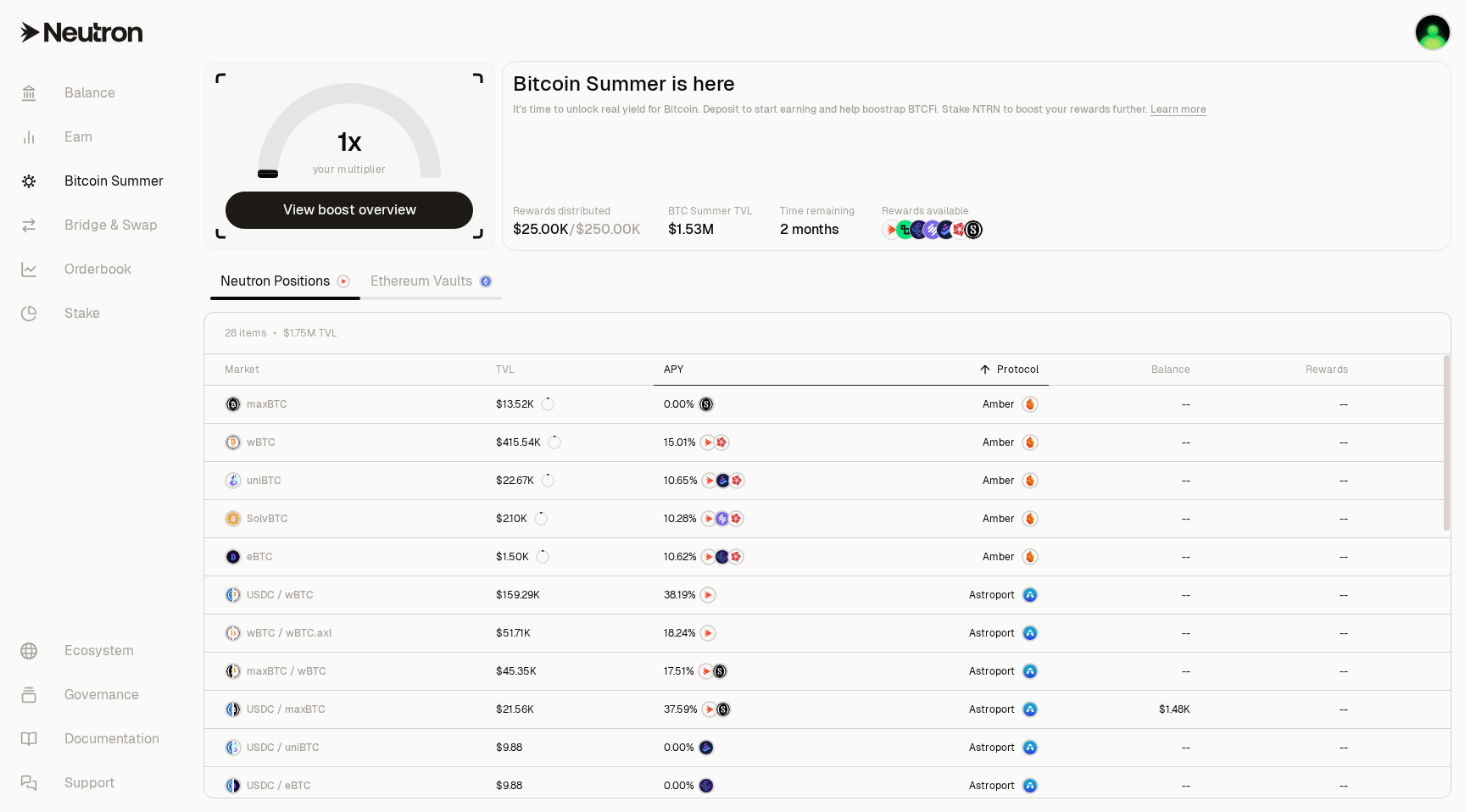
click at [672, 364] on div "APY" at bounding box center [752, 369] width 177 height 14
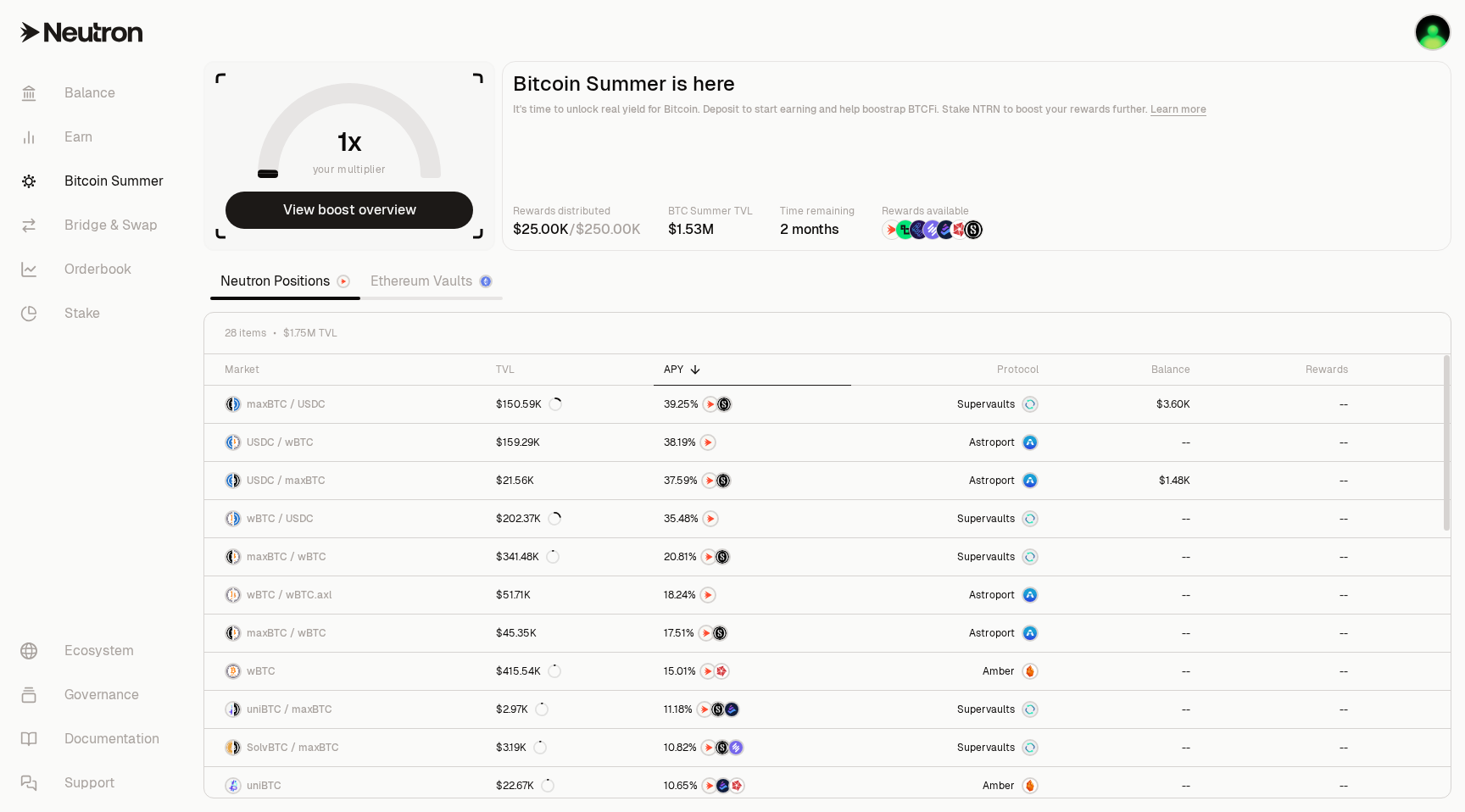
click at [672, 364] on div "APY" at bounding box center [752, 369] width 177 height 14
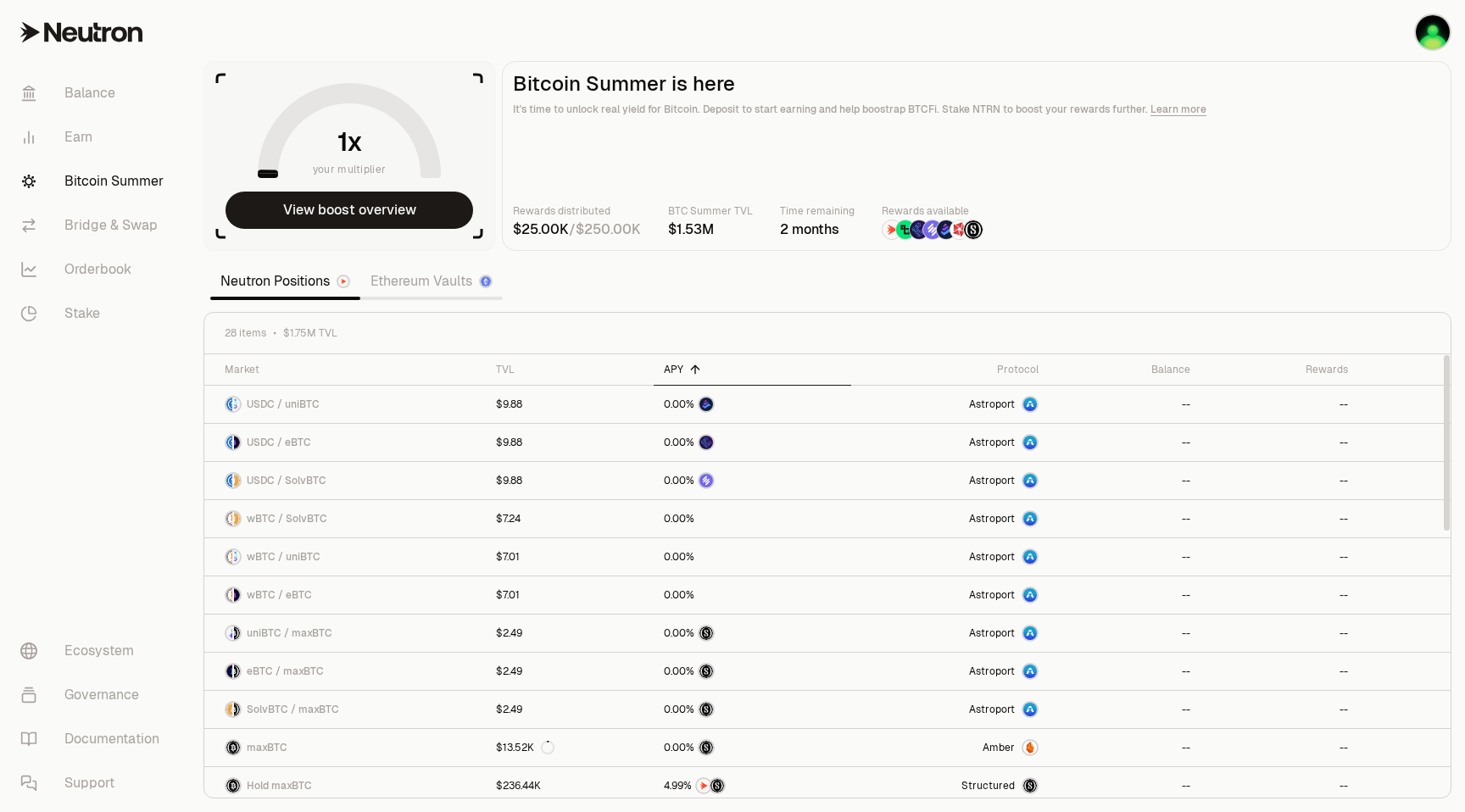
click at [672, 364] on div "APY" at bounding box center [752, 369] width 177 height 14
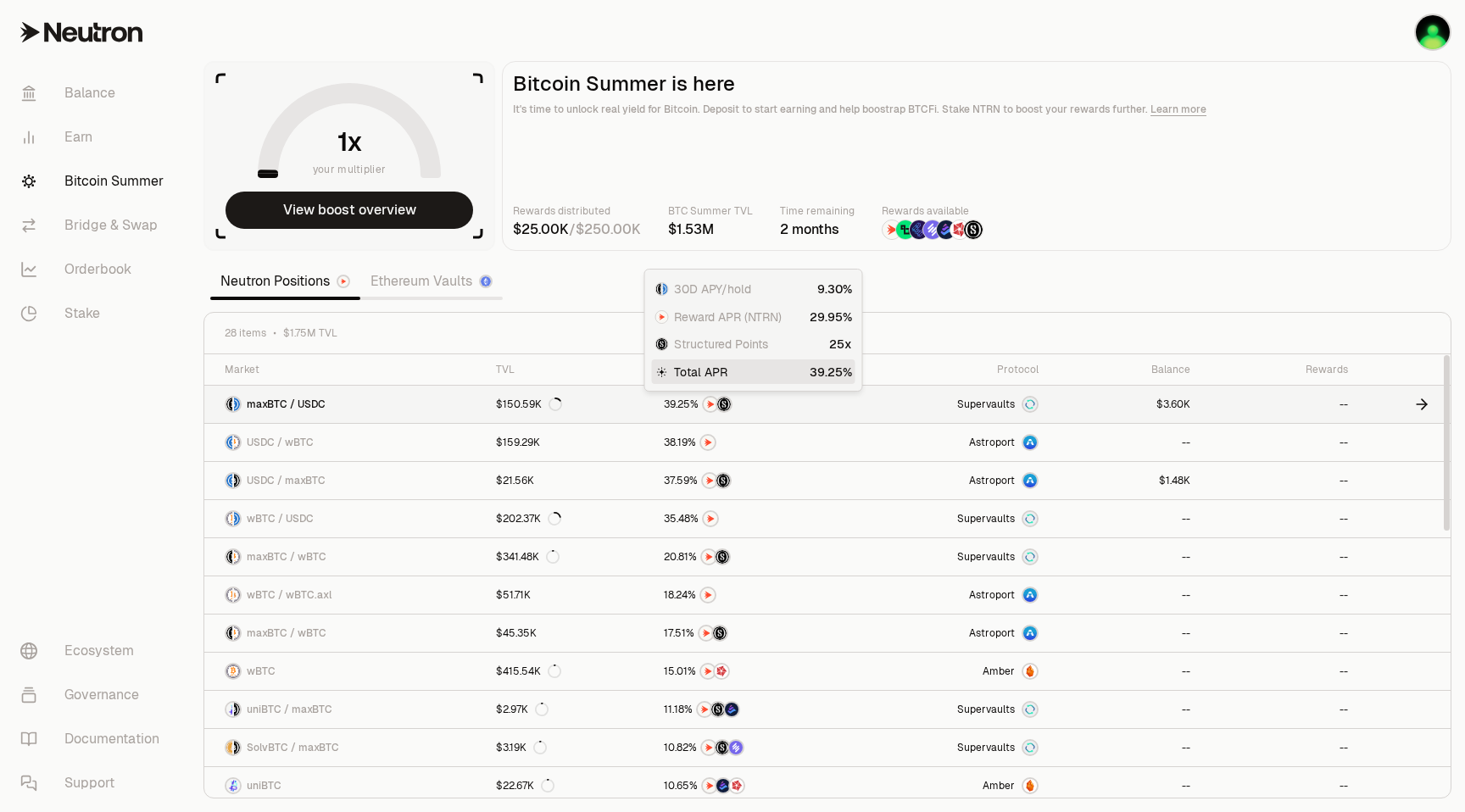
click at [717, 403] on img at bounding box center [724, 405] width 14 height 14
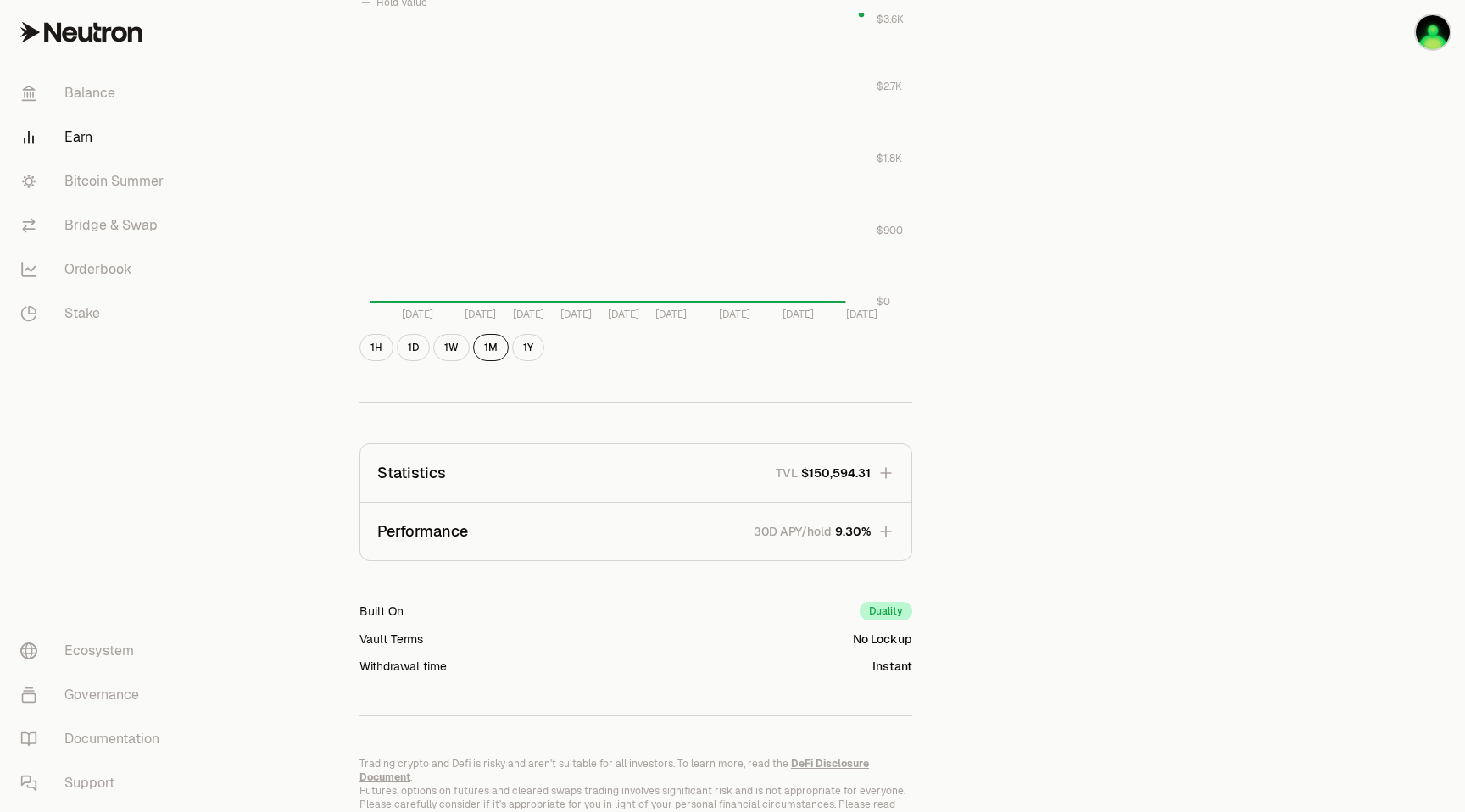
scroll to position [716, 0]
click at [884, 470] on icon "button" at bounding box center [886, 472] width 17 height 17
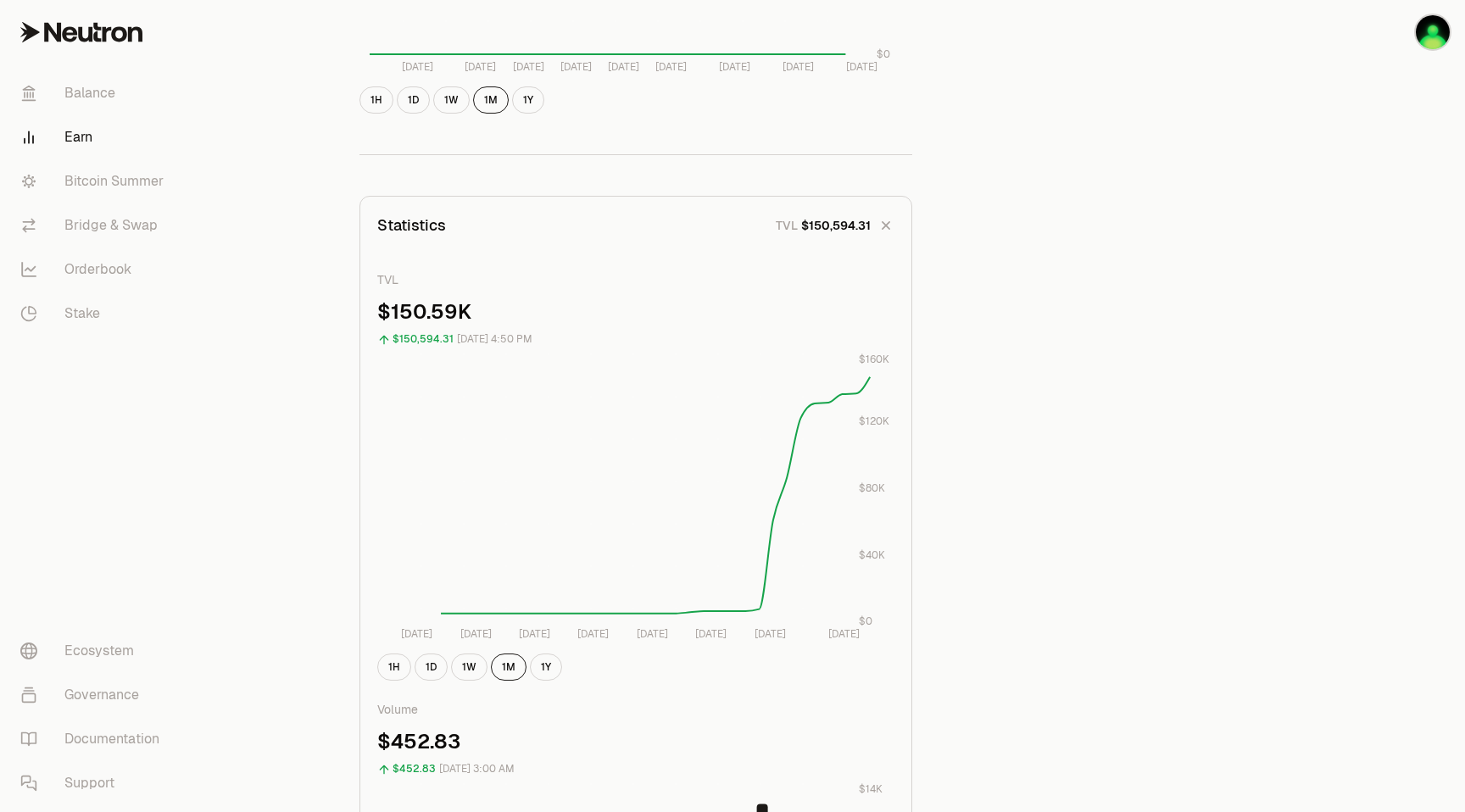
scroll to position [963, 0]
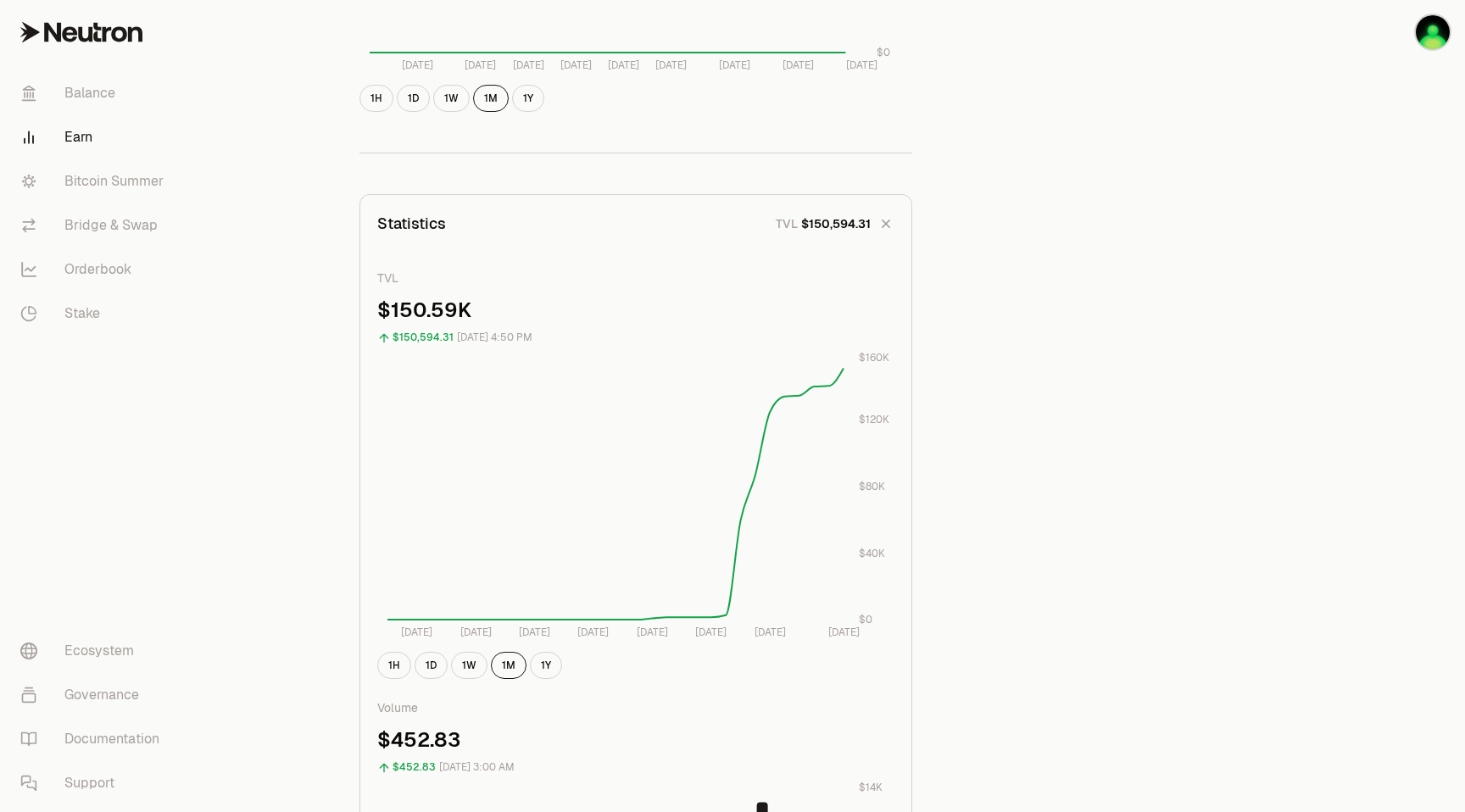
click at [884, 226] on icon "button" at bounding box center [886, 224] width 24 height 24
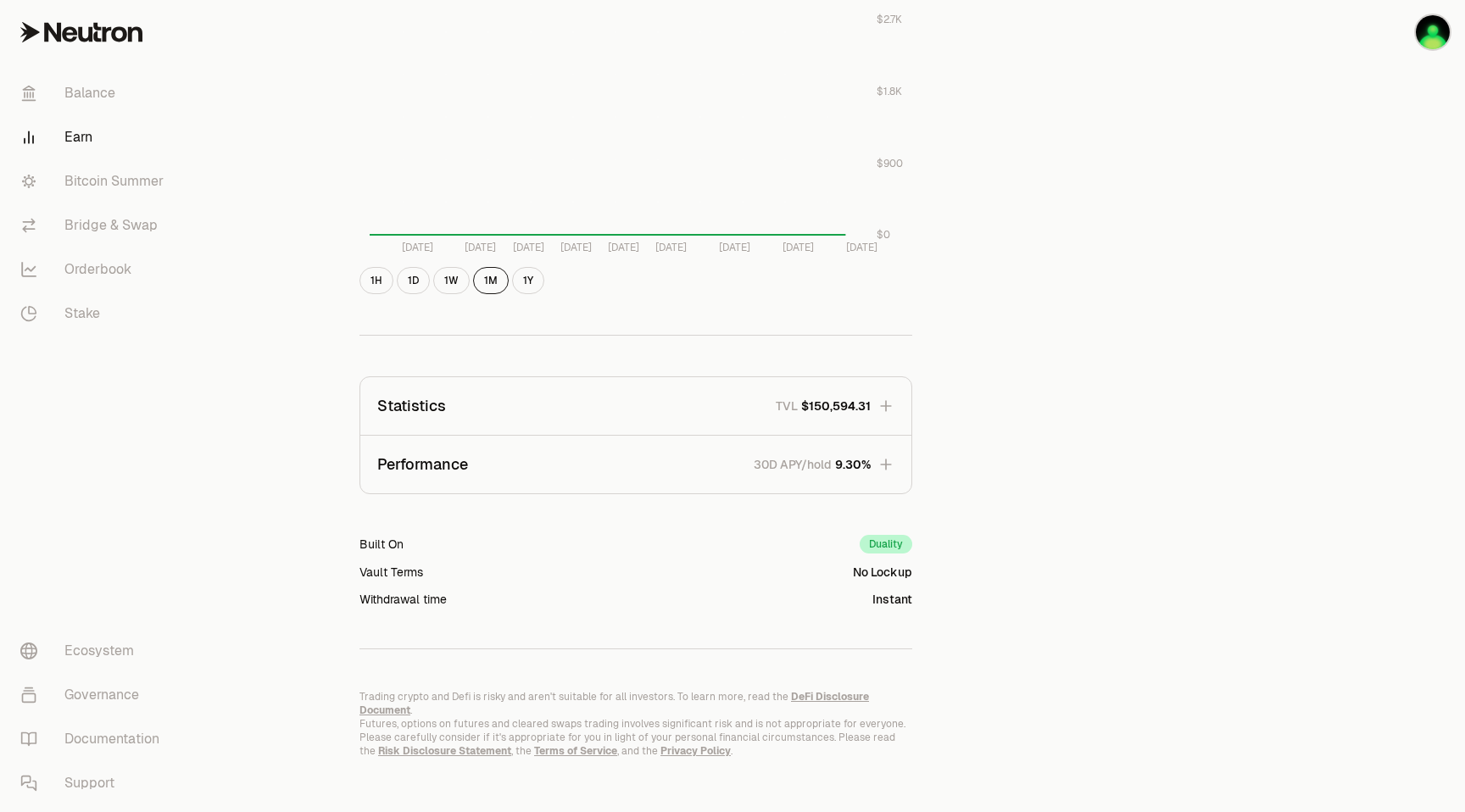
click at [890, 461] on icon "button" at bounding box center [886, 465] width 17 height 17
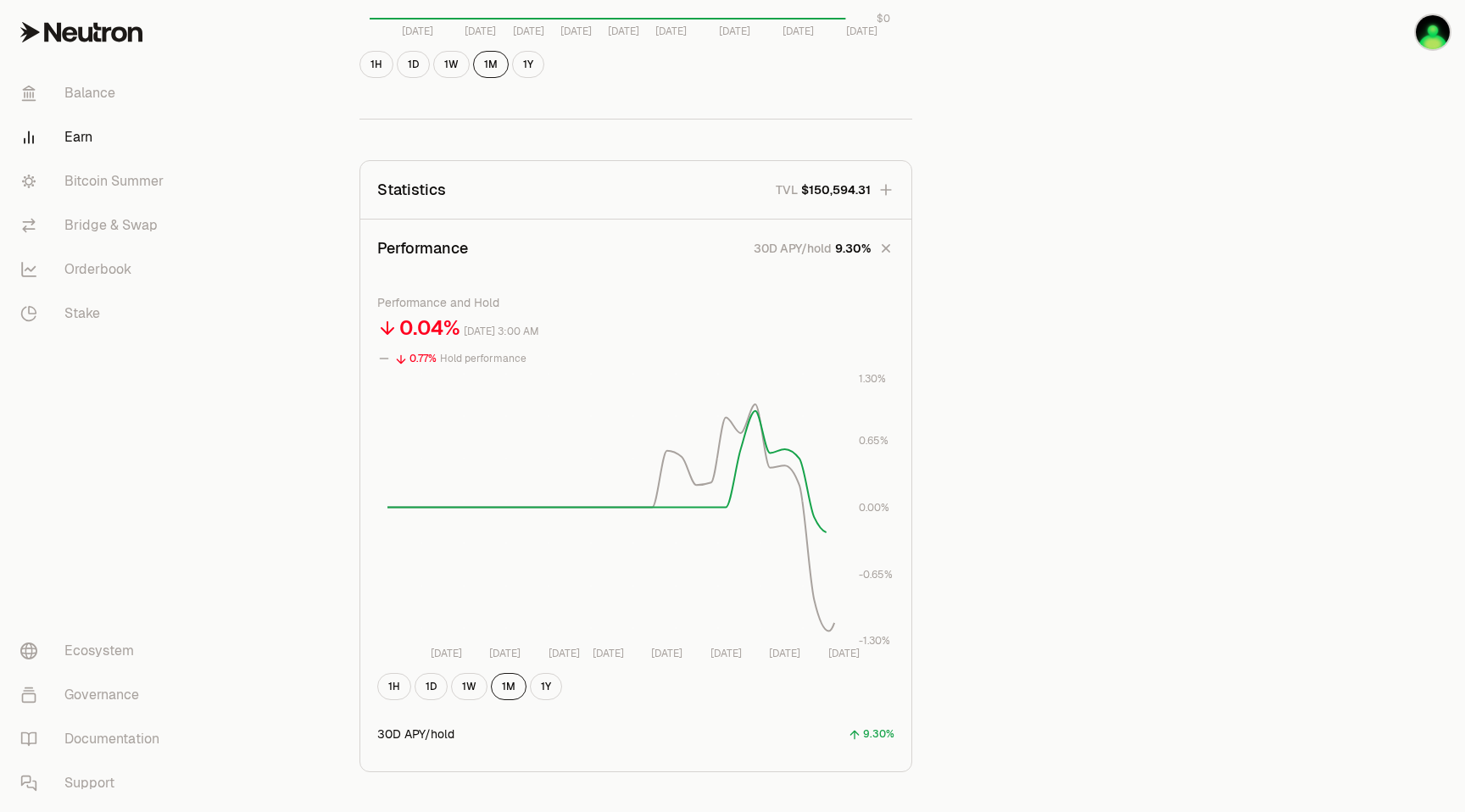
scroll to position [1002, 0]
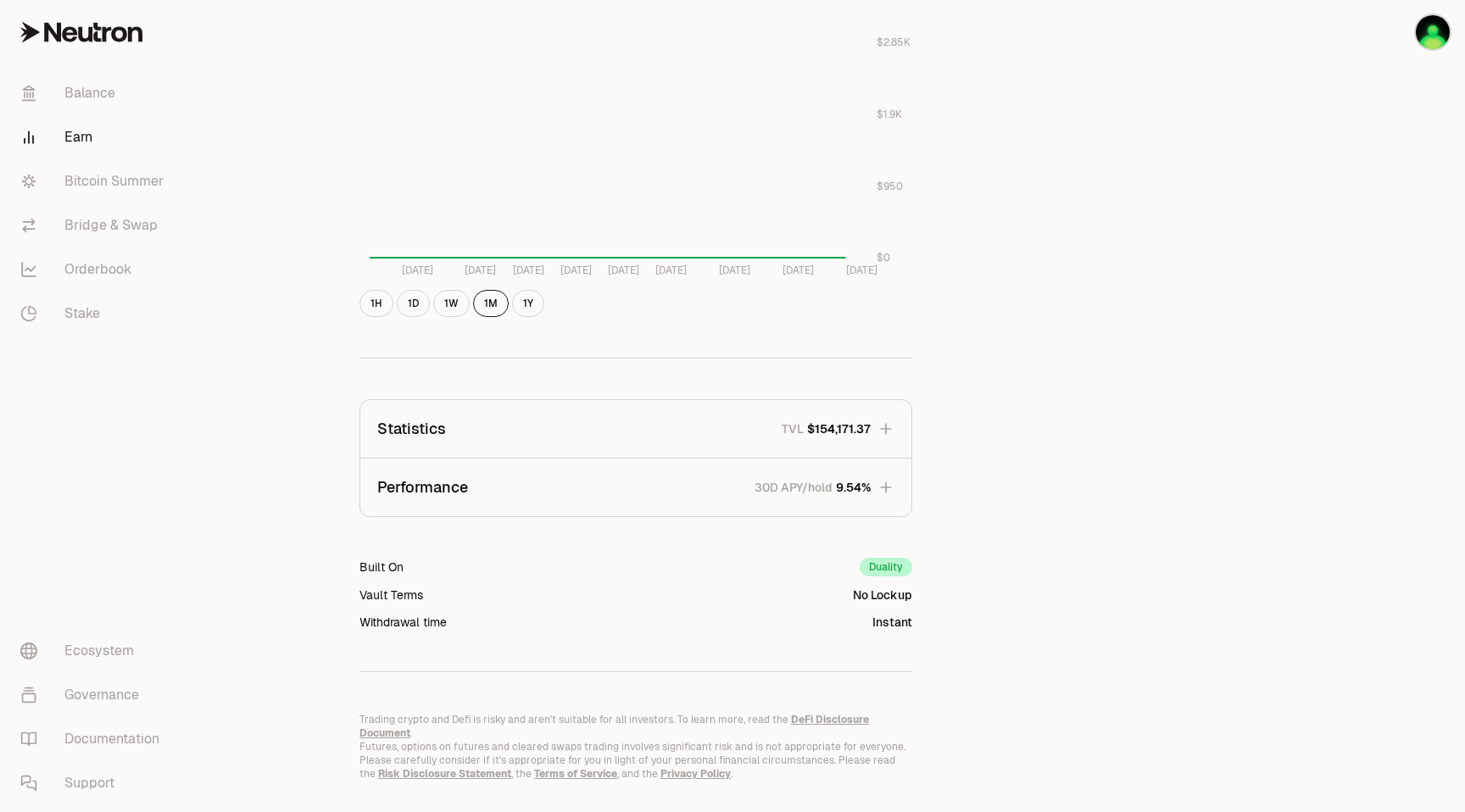
scroll to position [781, 0]
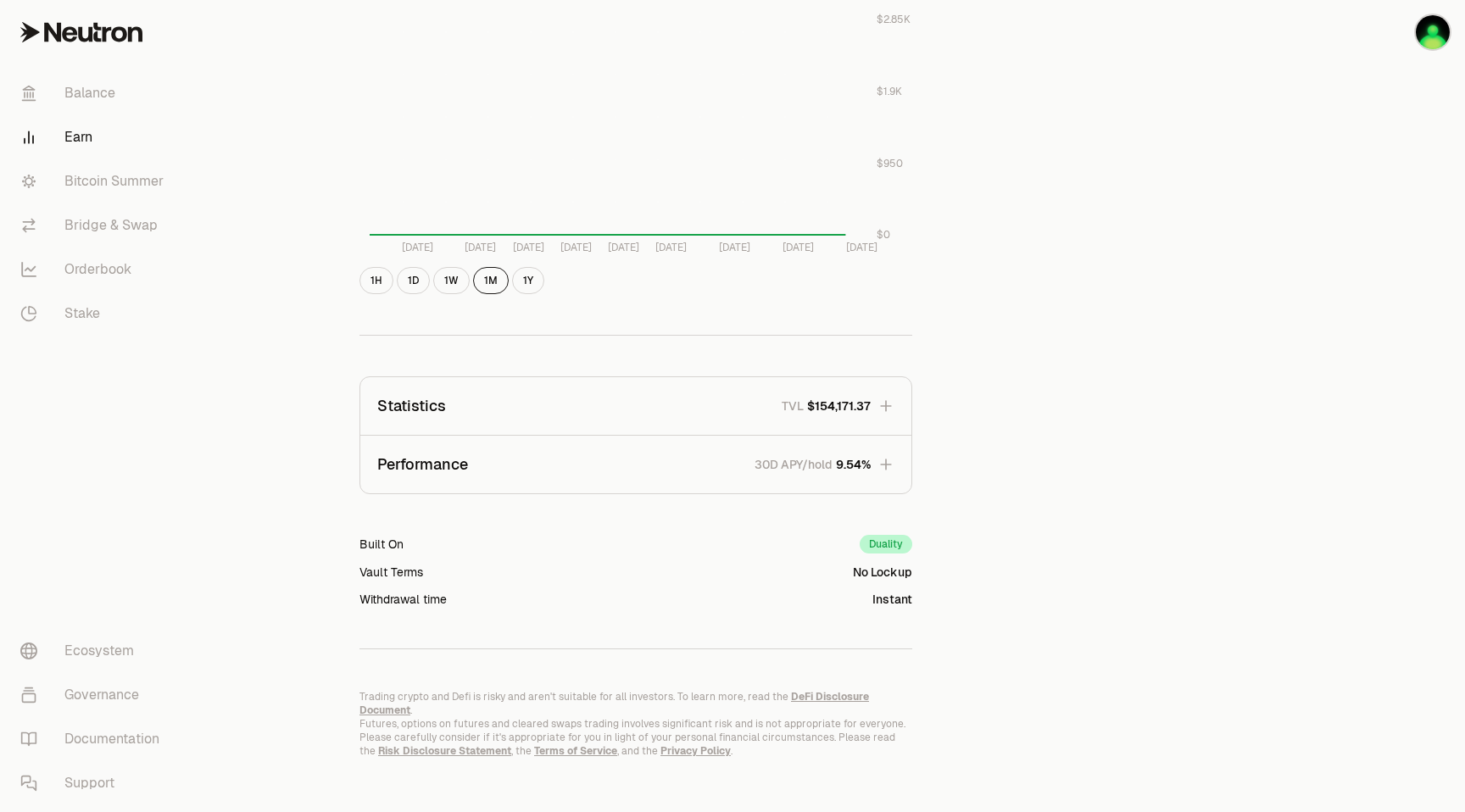
click at [888, 466] on icon "button" at bounding box center [886, 465] width 17 height 17
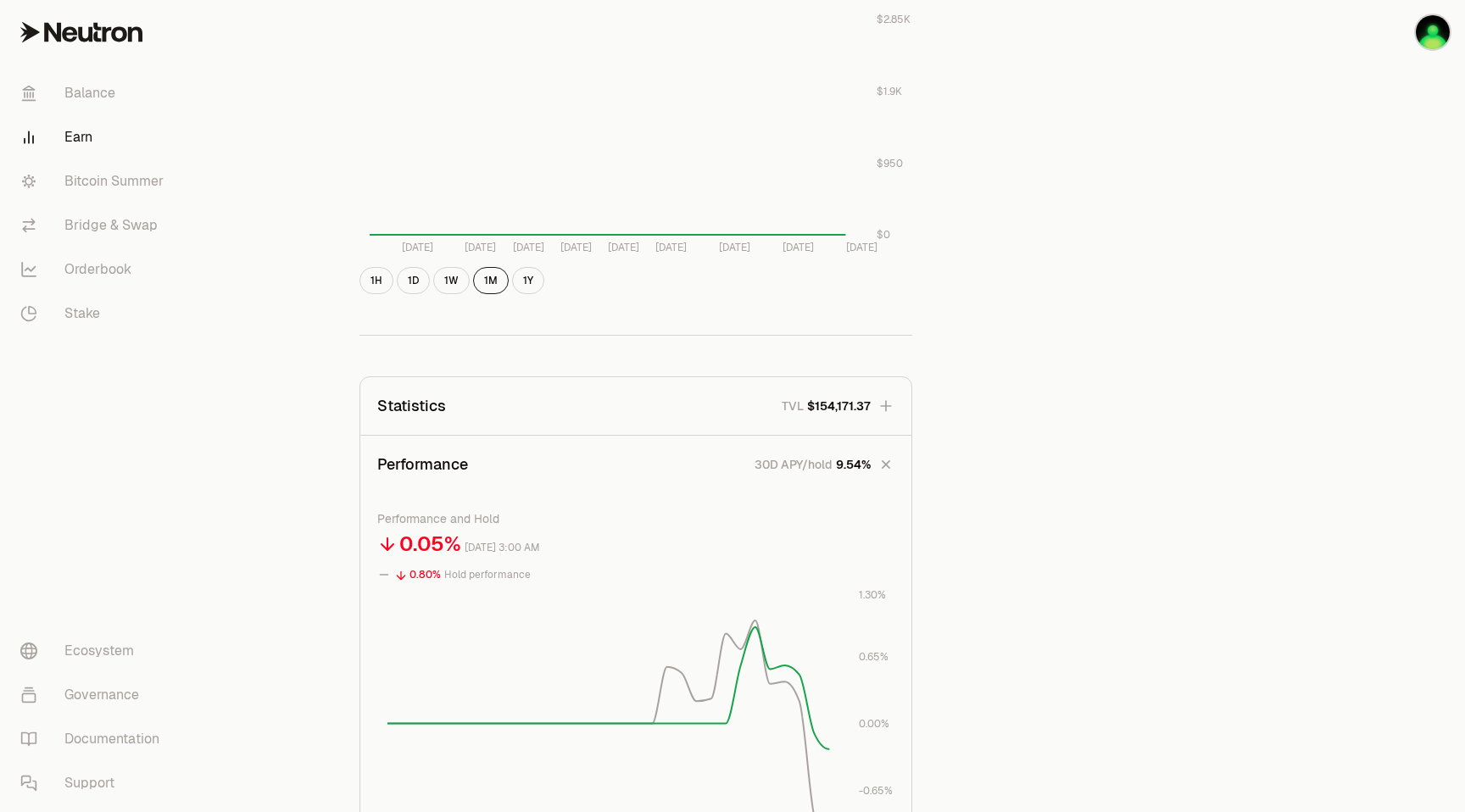
click at [882, 401] on icon "button" at bounding box center [886, 406] width 17 height 17
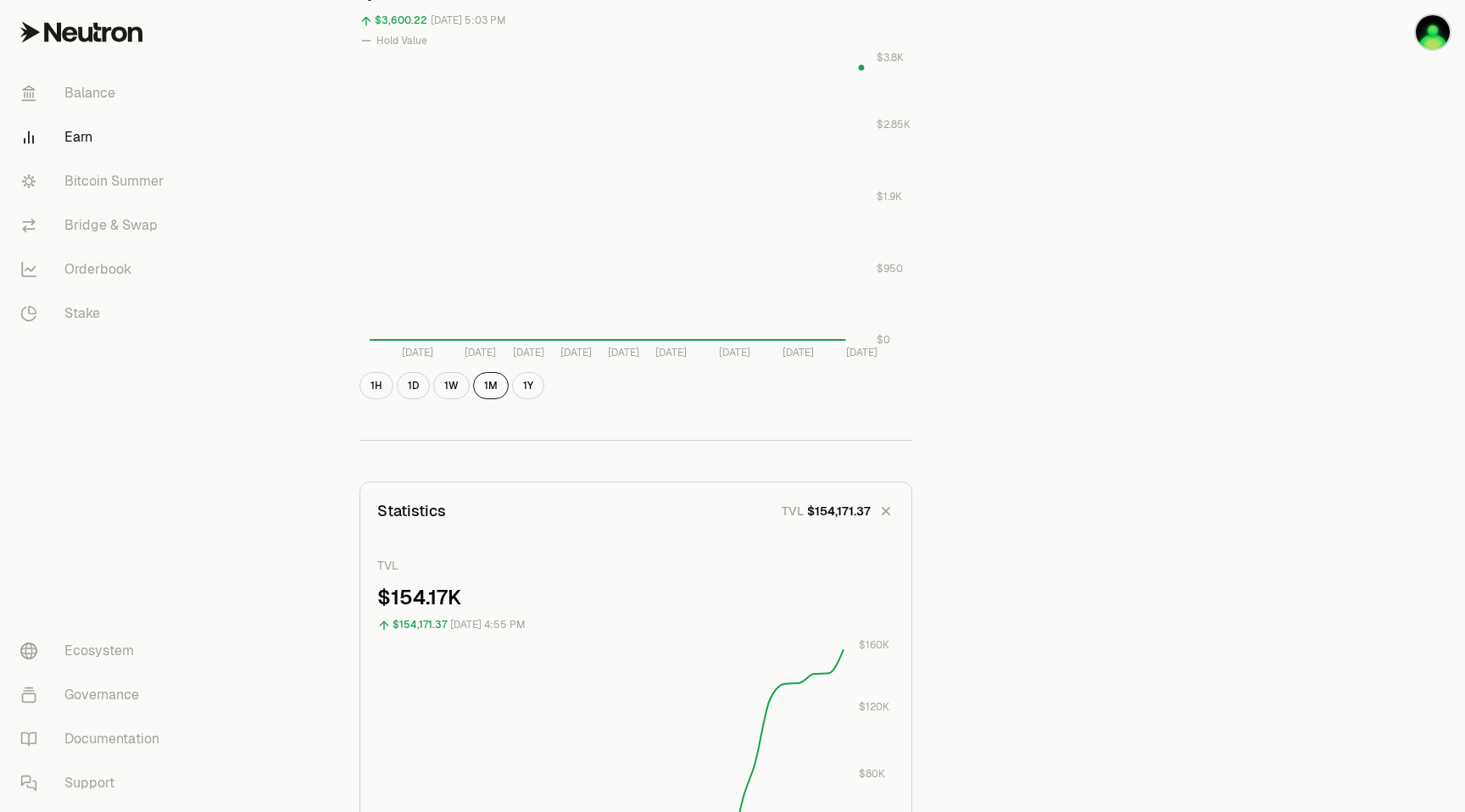
scroll to position [0, 0]
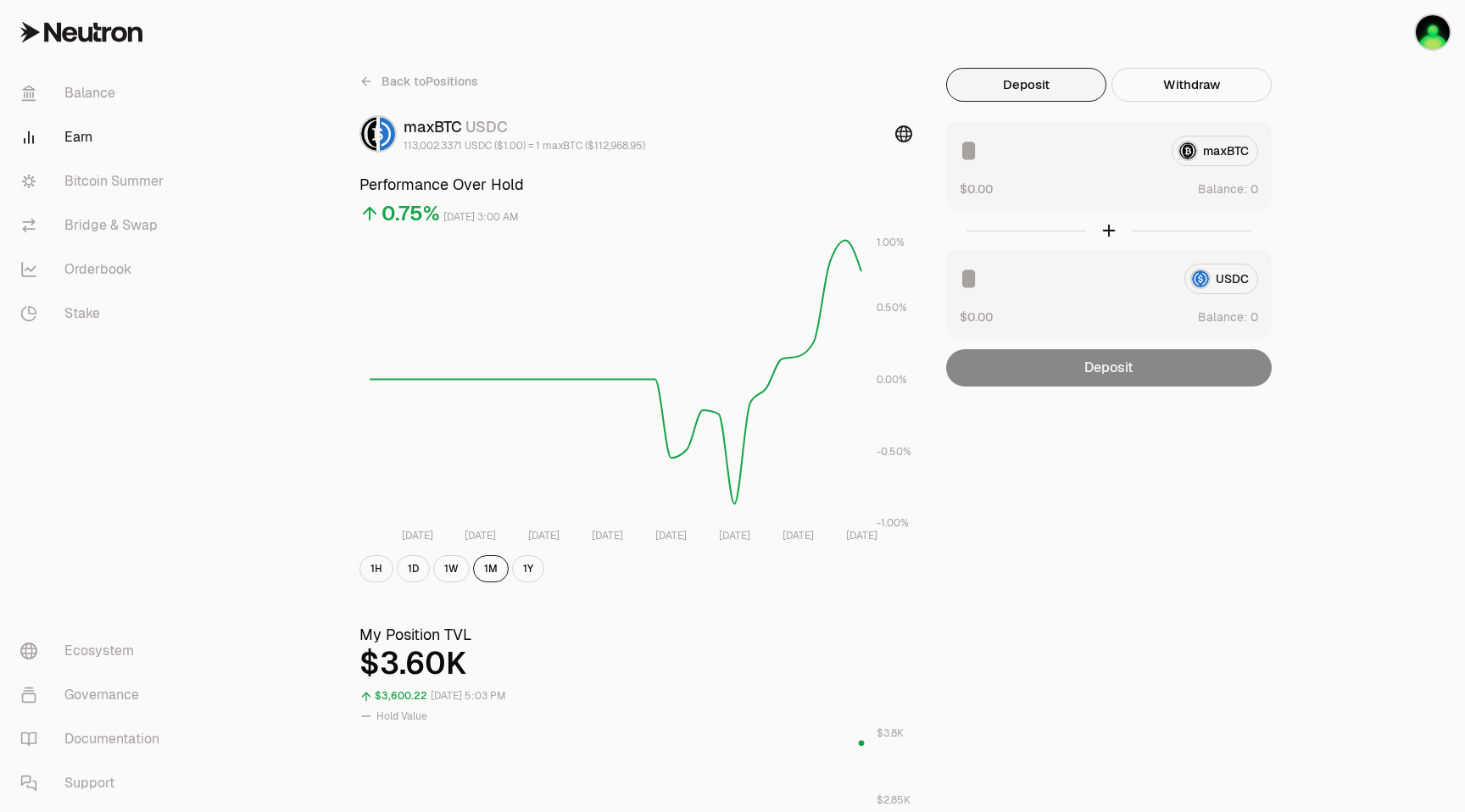
click at [907, 135] on icon at bounding box center [904, 134] width 17 height 17
click at [90, 91] on link "Balance" at bounding box center [95, 93] width 176 height 44
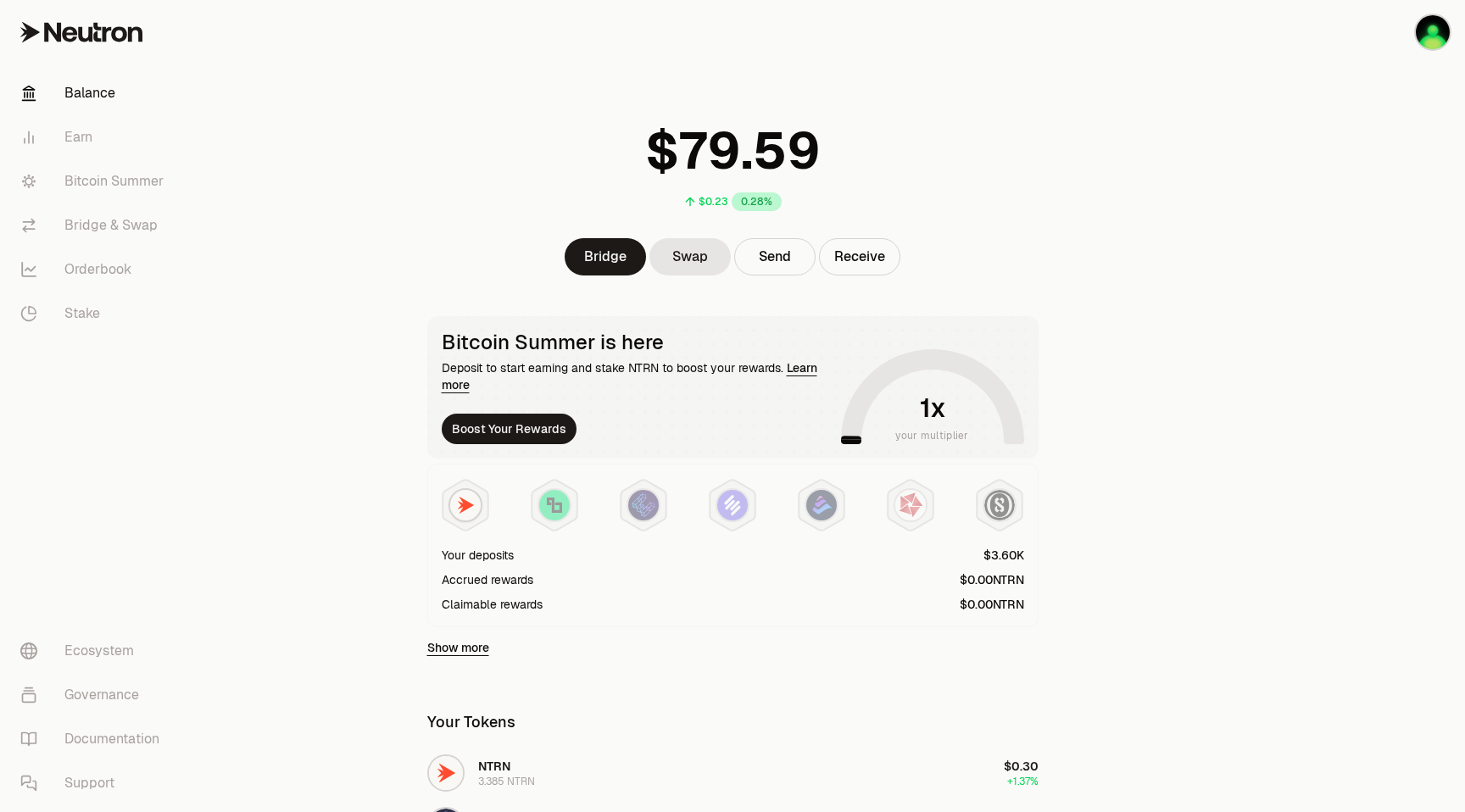
scroll to position [9, 0]
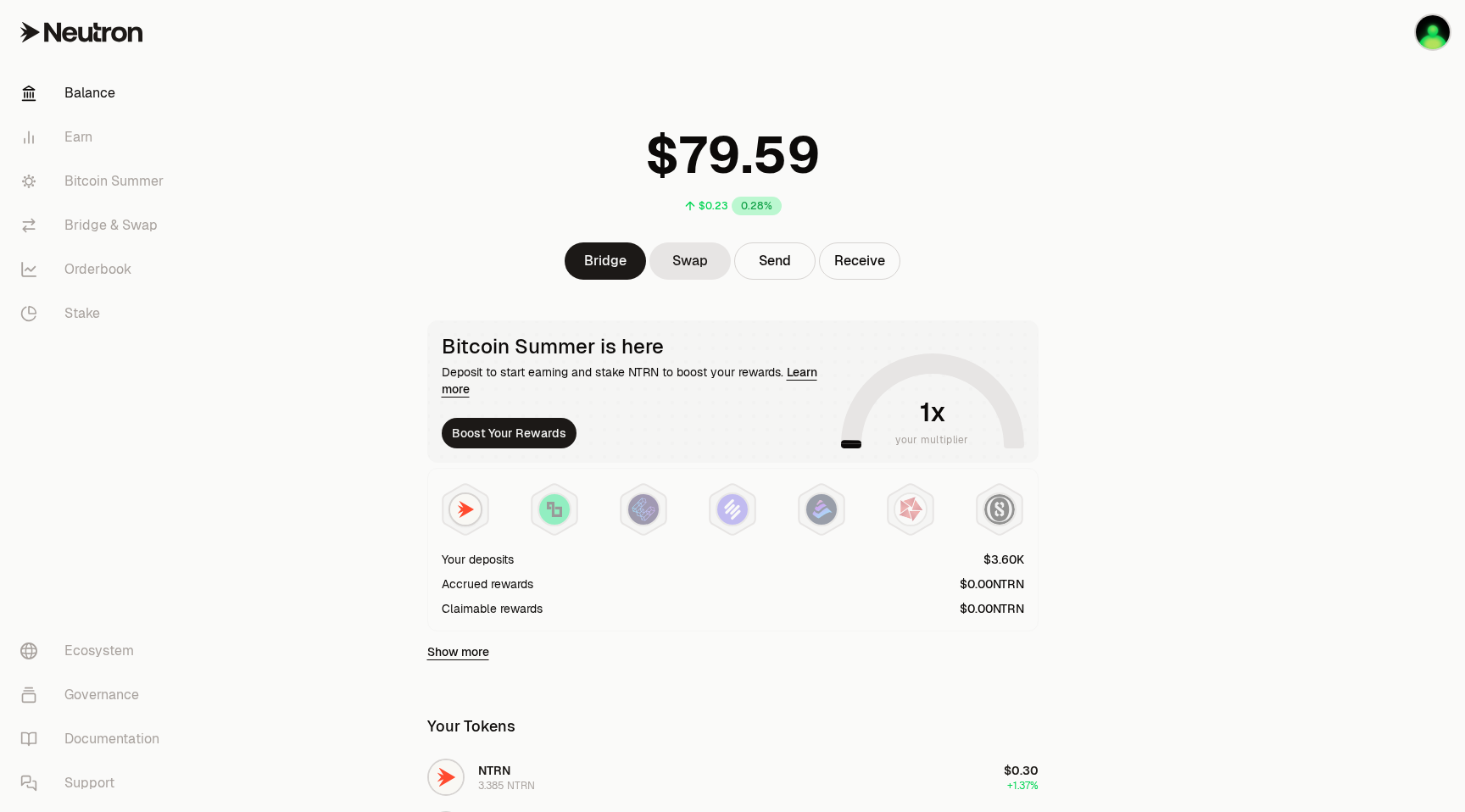
click at [93, 36] on icon at bounding box center [82, 33] width 122 height 21
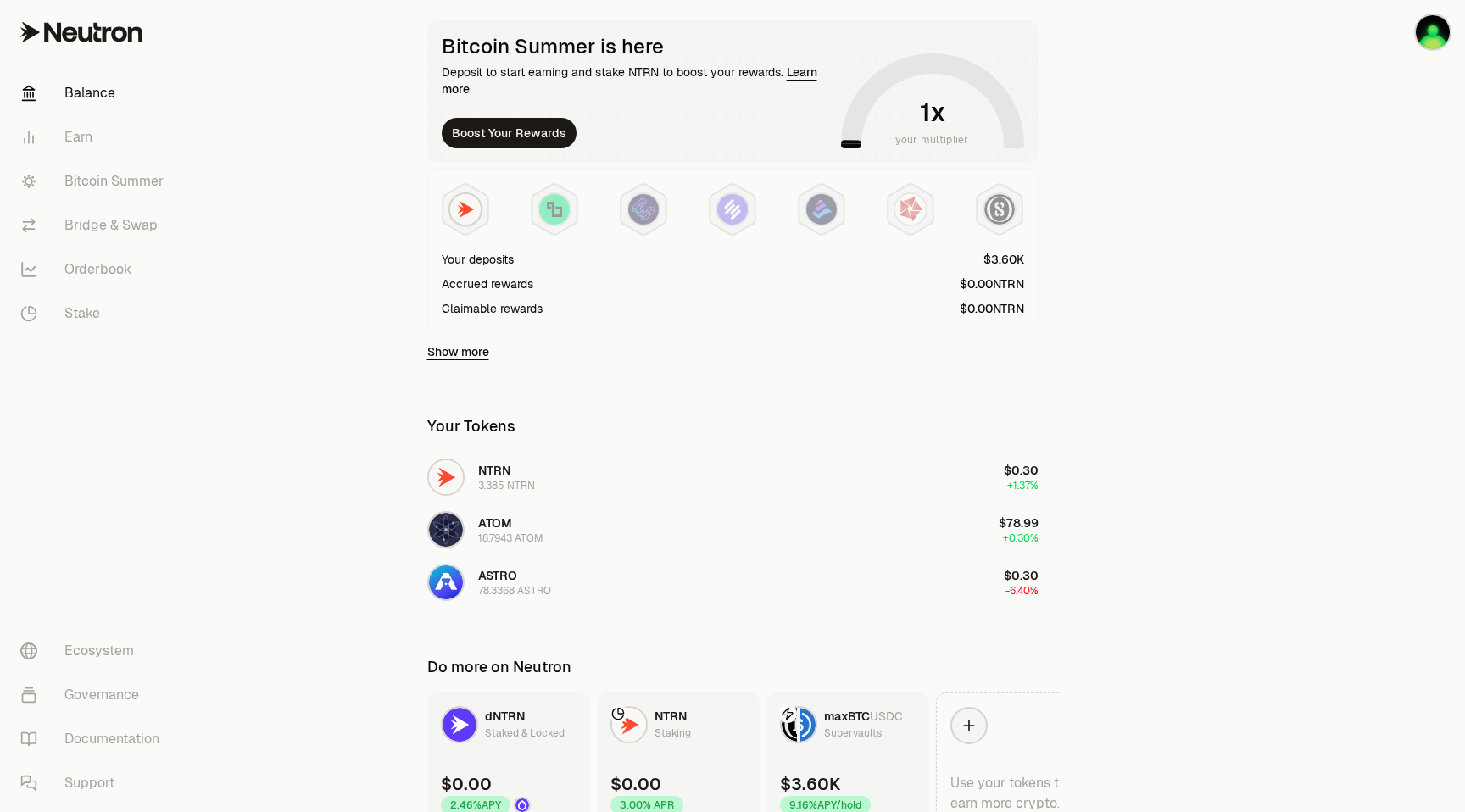
scroll to position [393, 0]
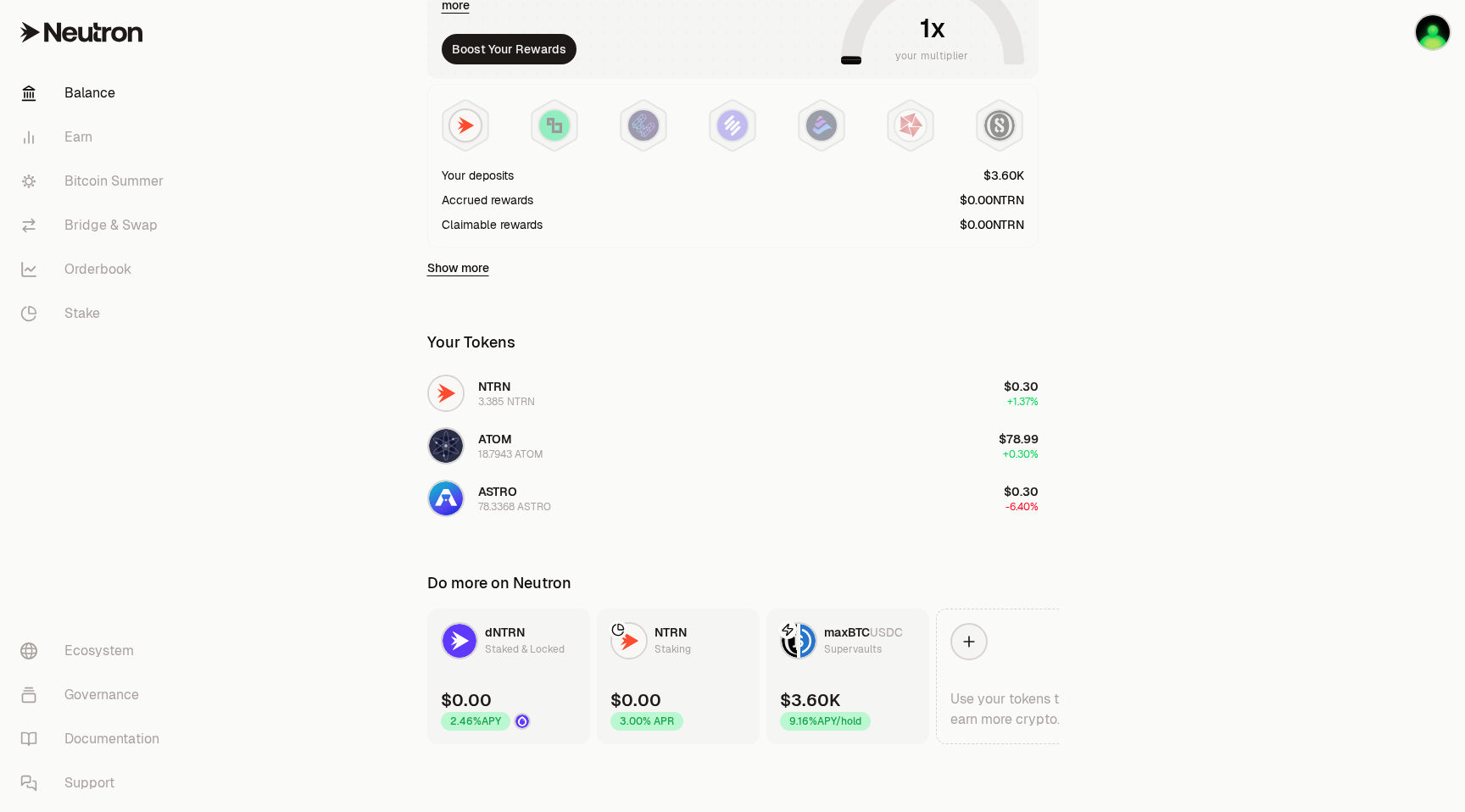
click at [830, 721] on div "9.16% APY/hold" at bounding box center [826, 722] width 91 height 19
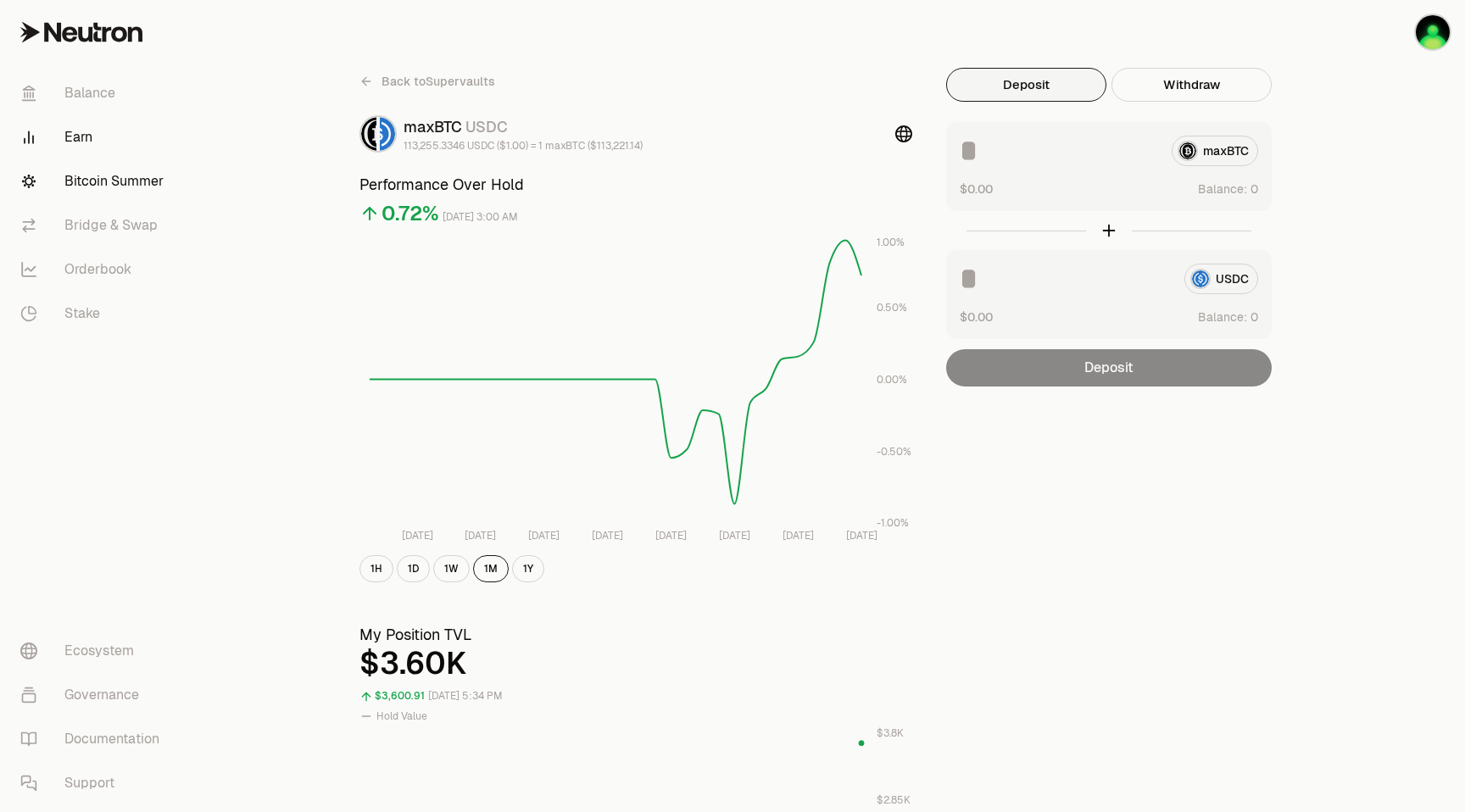
click at [101, 186] on link "Bitcoin Summer" at bounding box center [95, 180] width 176 height 44
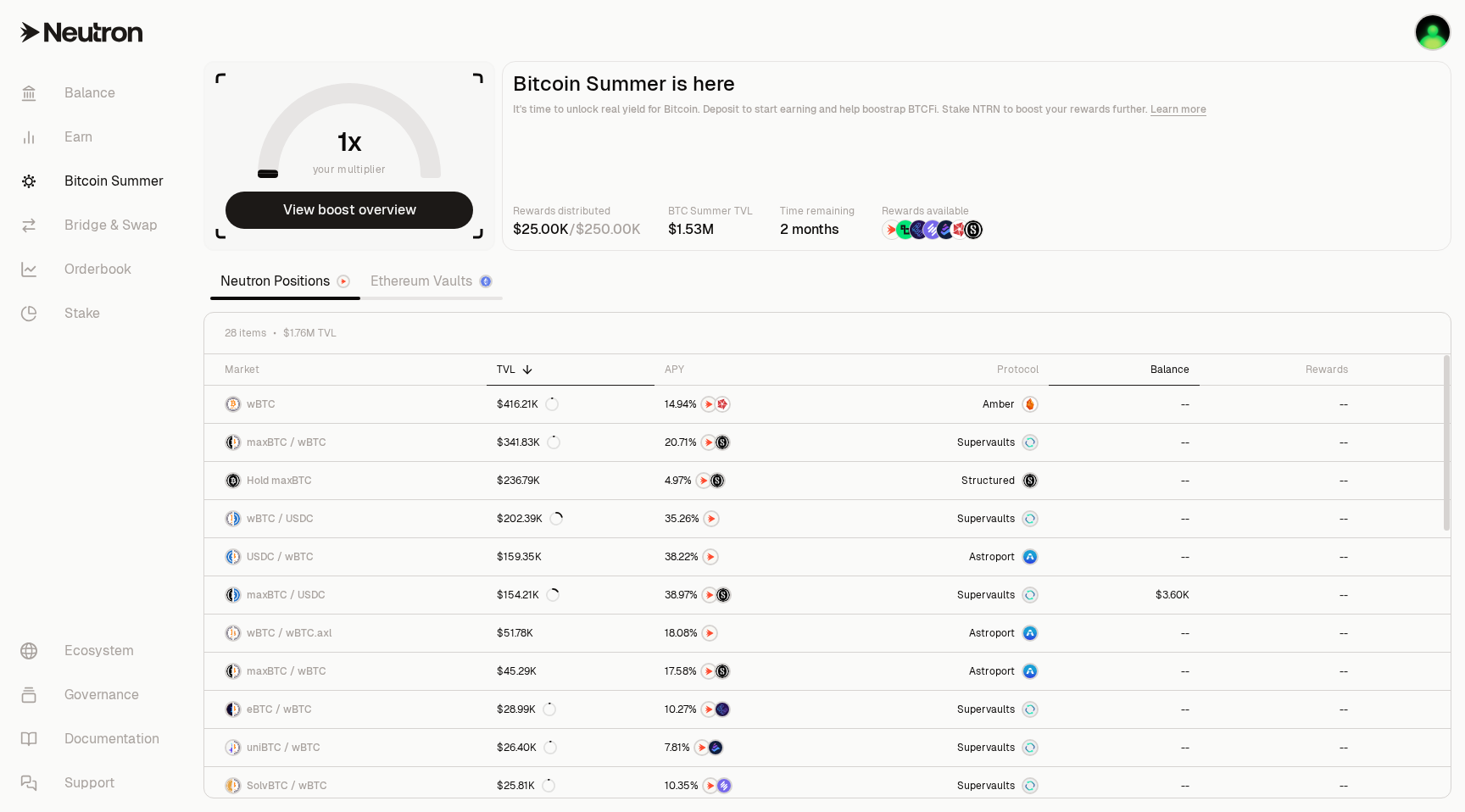
click at [1165, 374] on div "Balance" at bounding box center [1124, 369] width 131 height 14
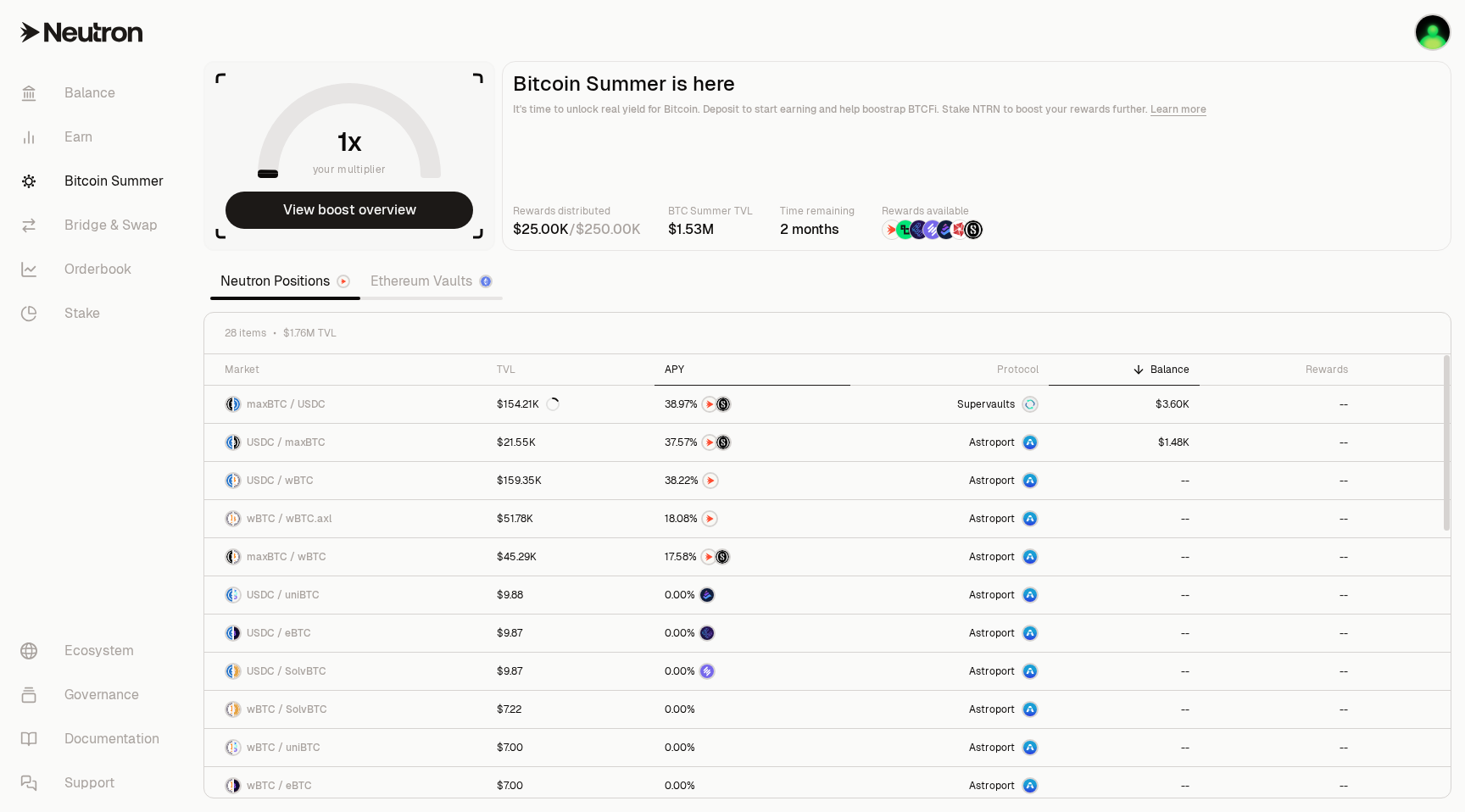
click at [679, 375] on div "APY" at bounding box center [752, 369] width 175 height 14
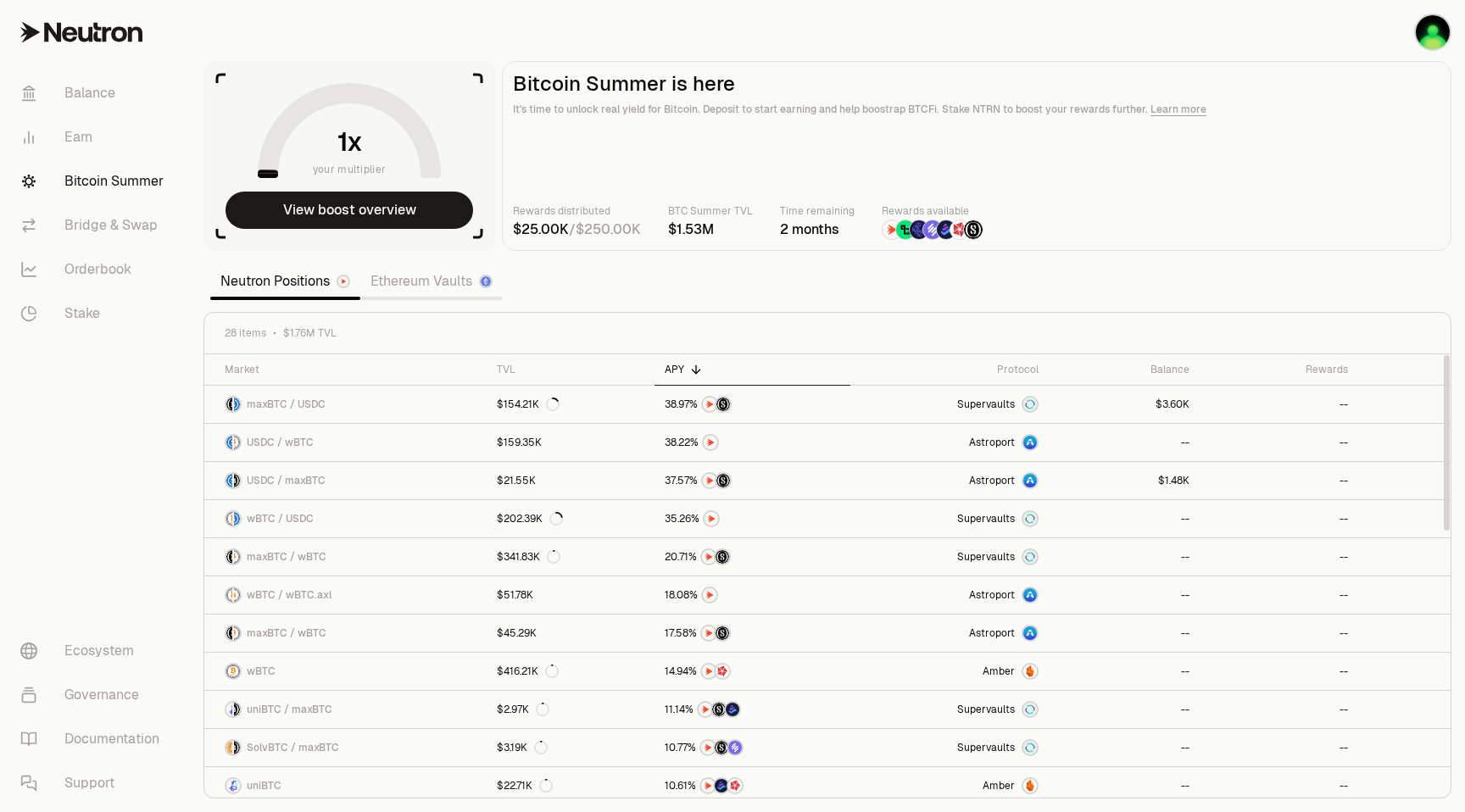
click at [679, 370] on div "APY" at bounding box center [752, 369] width 175 height 14
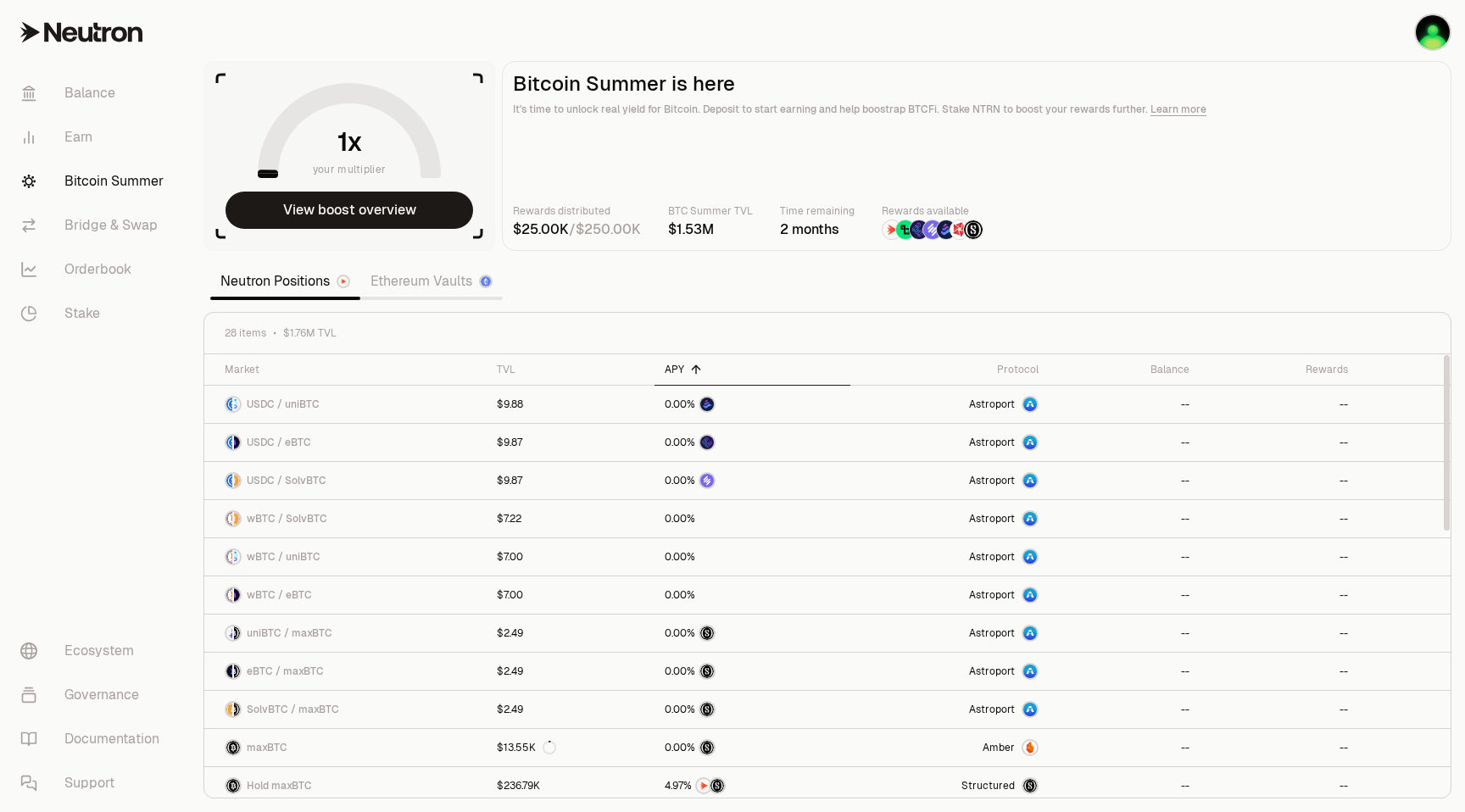
click at [679, 370] on div "APY" at bounding box center [752, 369] width 175 height 14
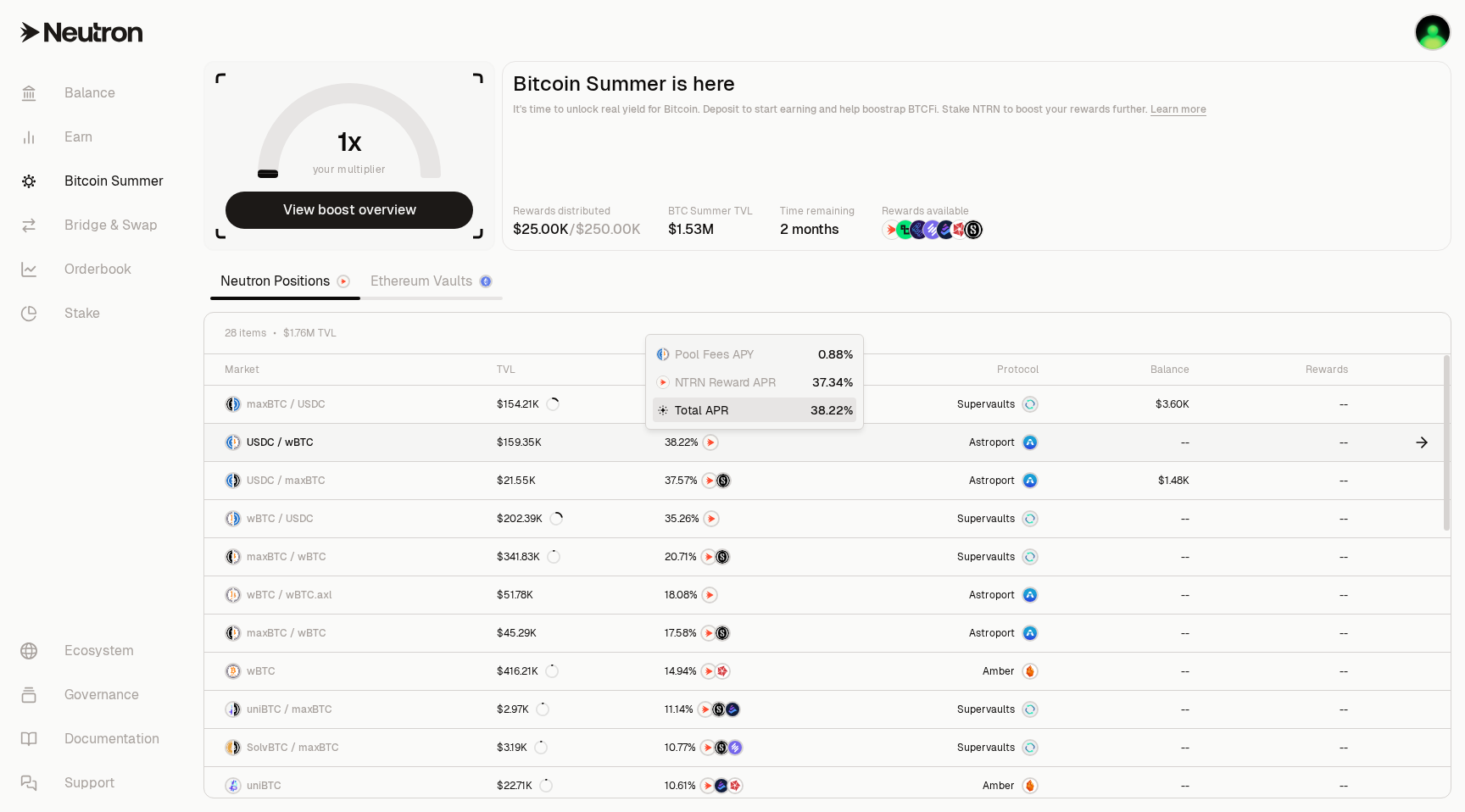
click at [712, 443] on img at bounding box center [711, 443] width 14 height 14
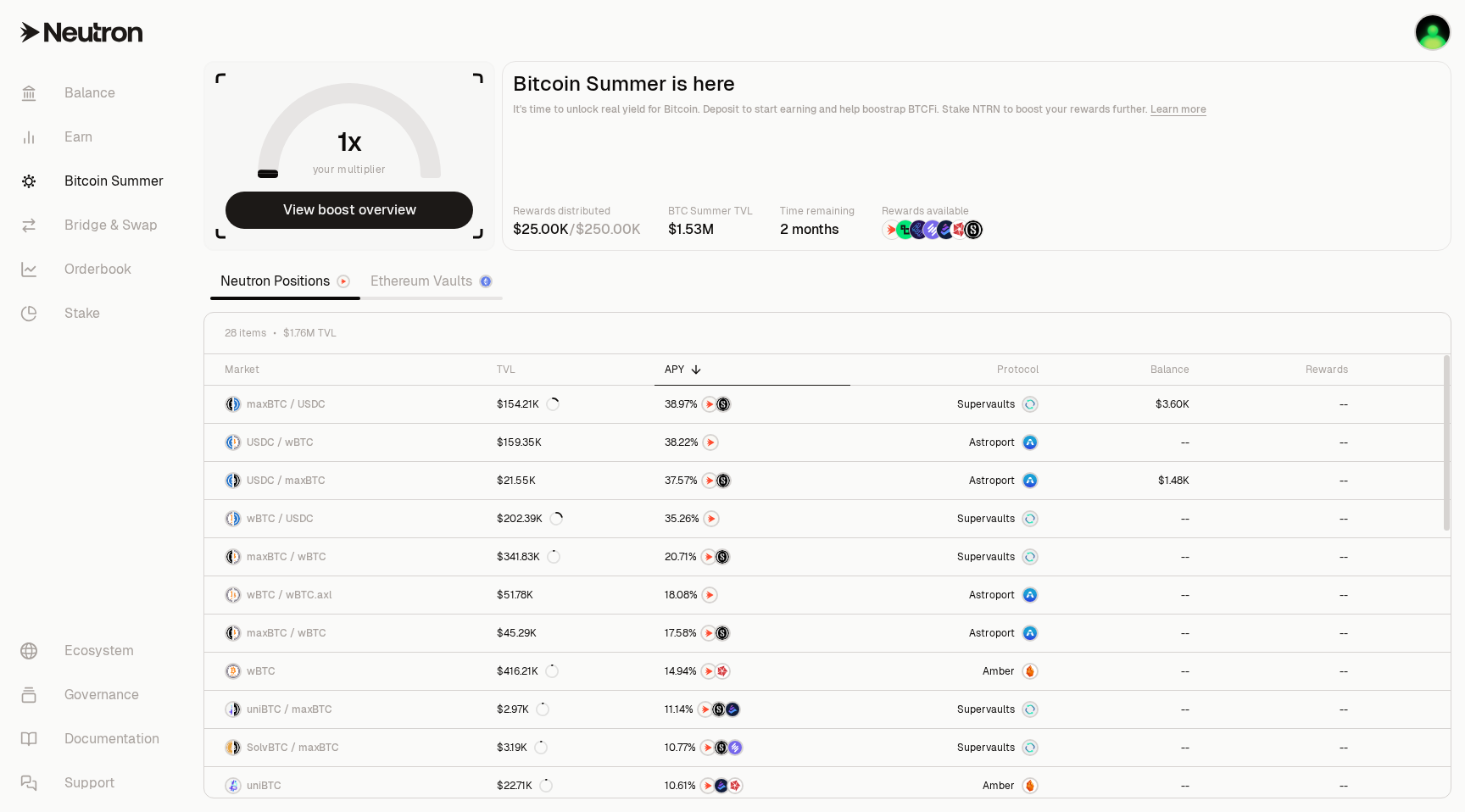
click at [1365, 148] on main "Bitcoin Summer is here It's time to unlock real yield for Bitcoin. Deposit to s…" at bounding box center [976, 156] width 949 height 190
click at [931, 229] on img at bounding box center [932, 229] width 19 height 19
click at [914, 230] on img at bounding box center [919, 229] width 19 height 19
click at [905, 230] on img at bounding box center [906, 229] width 19 height 19
click at [392, 280] on link "Ethereum Vaults" at bounding box center [431, 281] width 143 height 34
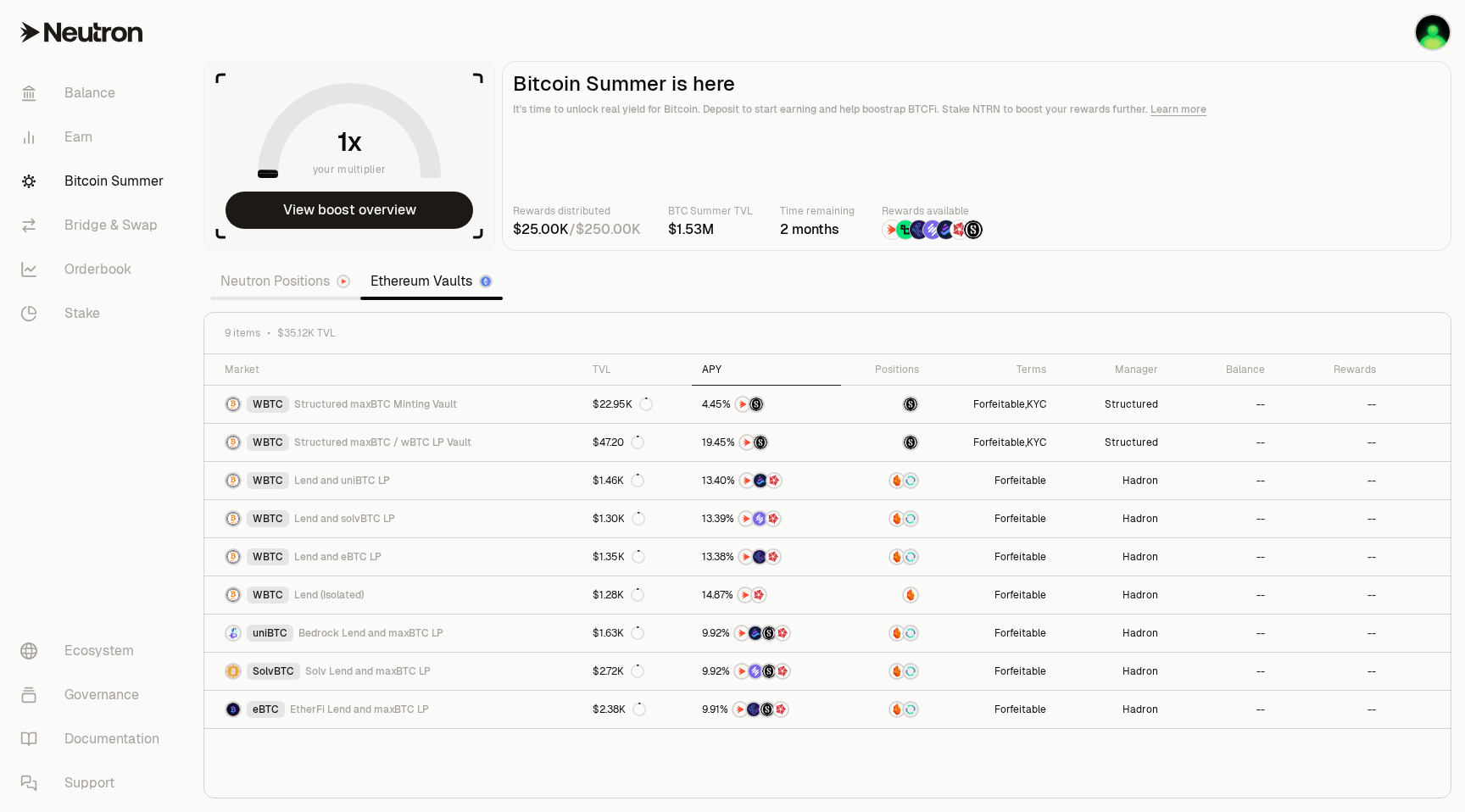
click at [712, 369] on div "APY" at bounding box center [766, 369] width 129 height 14
click at [299, 278] on link "Neutron Positions" at bounding box center [285, 281] width 150 height 34
